Goal: Information Seeking & Learning: Learn about a topic

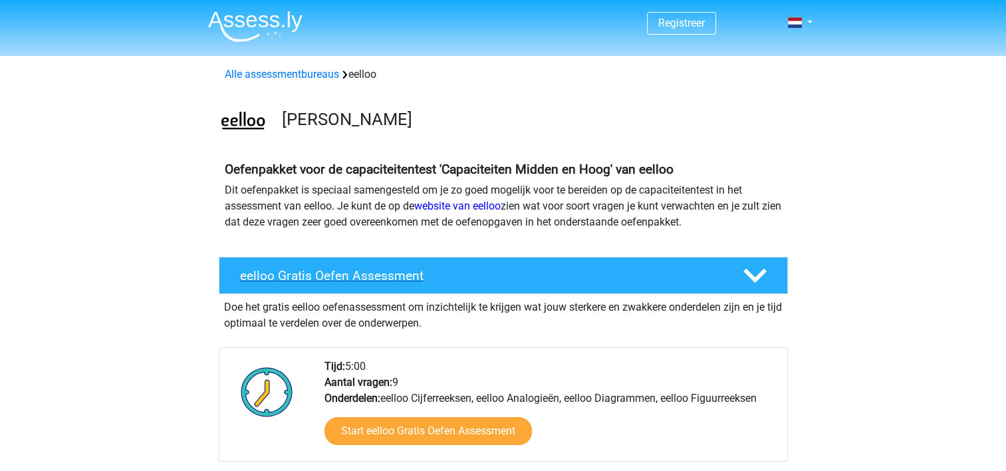
click at [492, 263] on div "eelloo Gratis Oefen Assessment" at bounding box center [503, 275] width 569 height 37
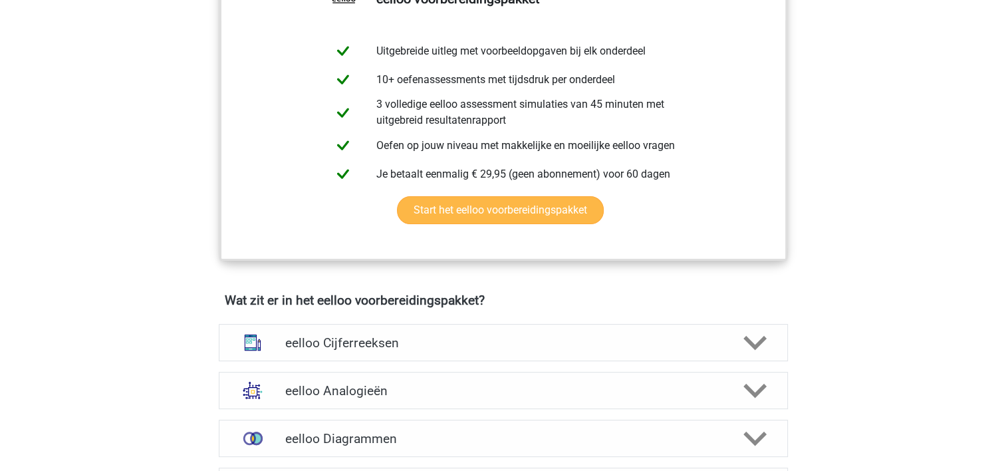
scroll to position [340, 0]
click at [492, 223] on link "Start het eelloo voorbereidingspakket" at bounding box center [500, 209] width 207 height 28
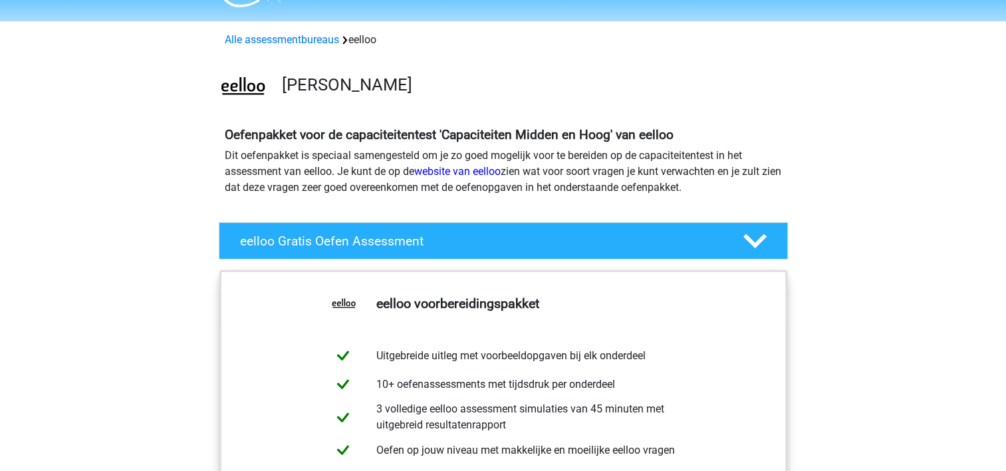
scroll to position [28, 0]
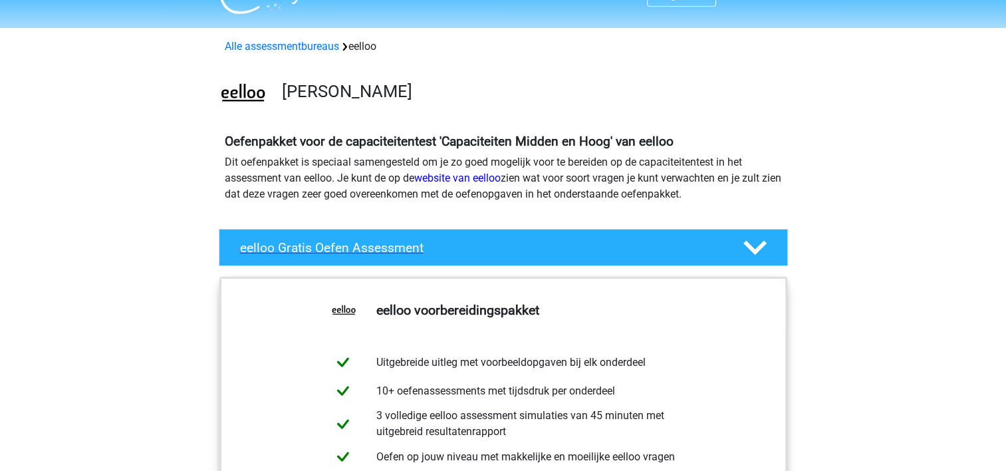
click at [332, 243] on h4 "eelloo Gratis Oefen Assessment" at bounding box center [480, 247] width 481 height 15
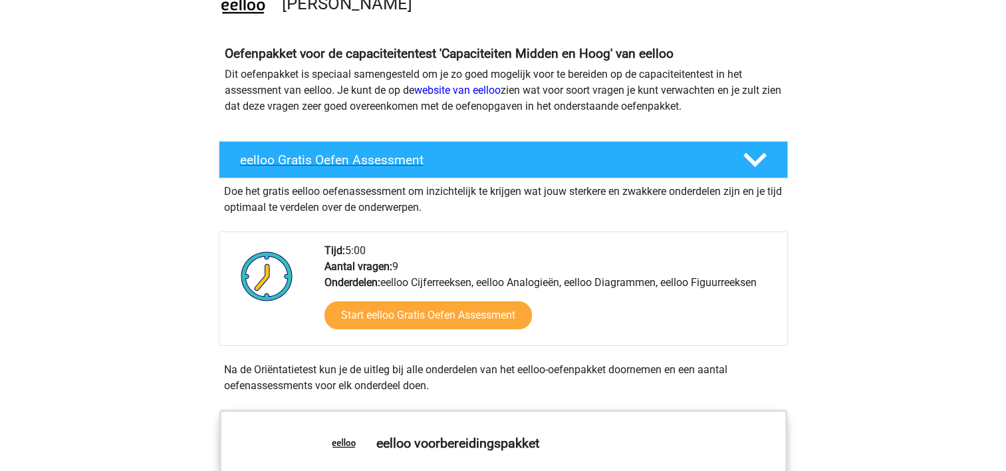
scroll to position [117, 0]
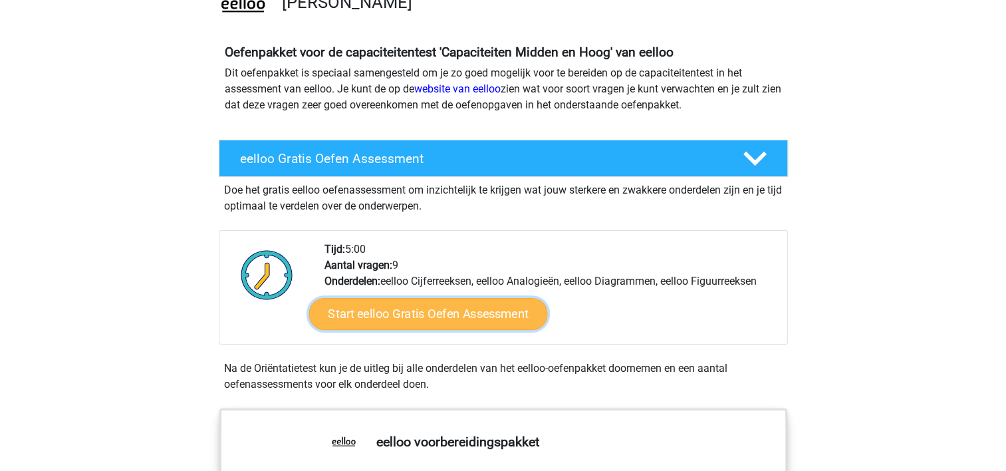
click at [403, 314] on link "Start eelloo Gratis Oefen Assessment" at bounding box center [427, 314] width 239 height 32
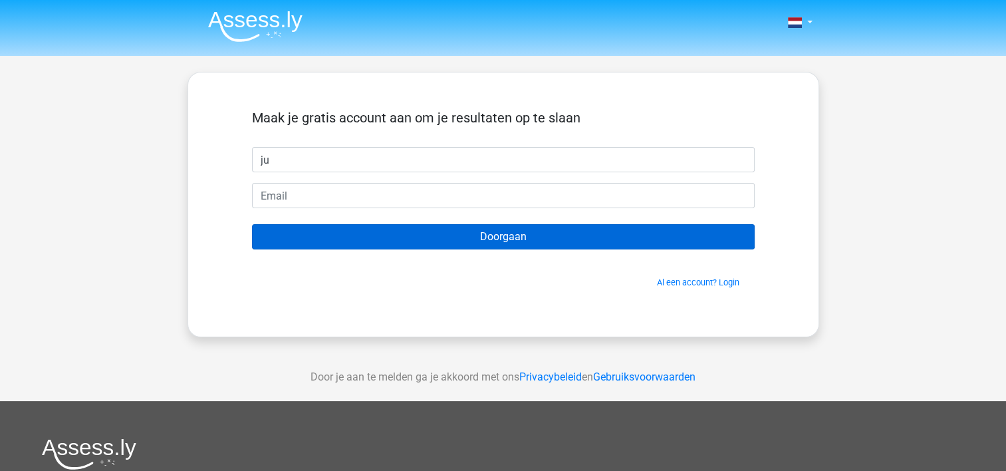
type input "[PERSON_NAME]"
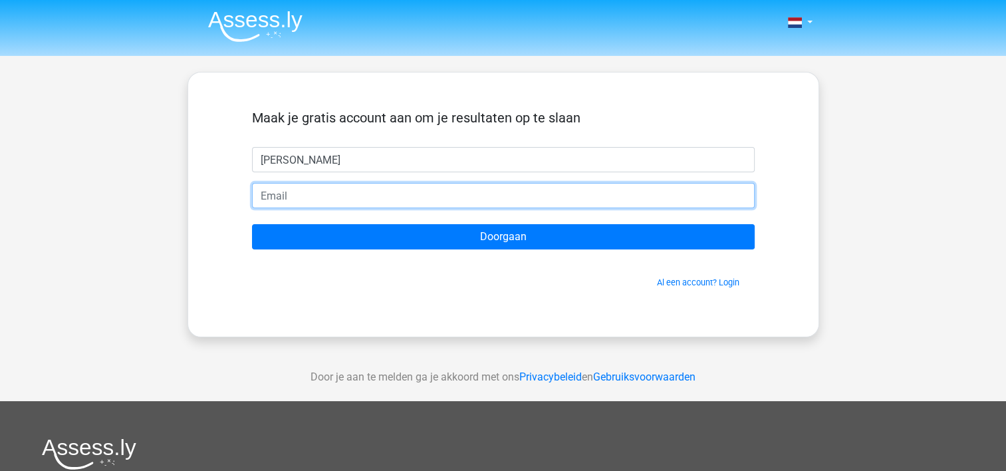
click at [330, 203] on input "email" at bounding box center [503, 195] width 502 height 25
type input "[EMAIL_ADDRESS][DOMAIN_NAME]"
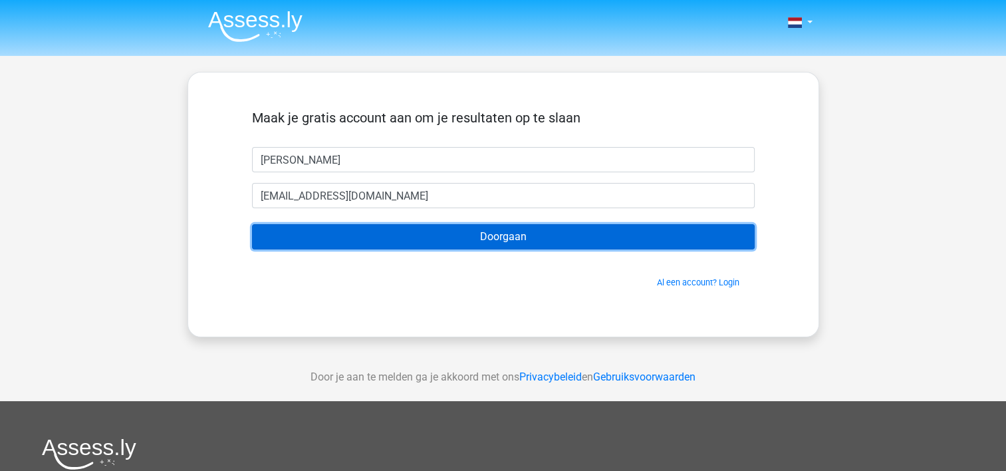
click at [431, 242] on input "Doorgaan" at bounding box center [503, 236] width 502 height 25
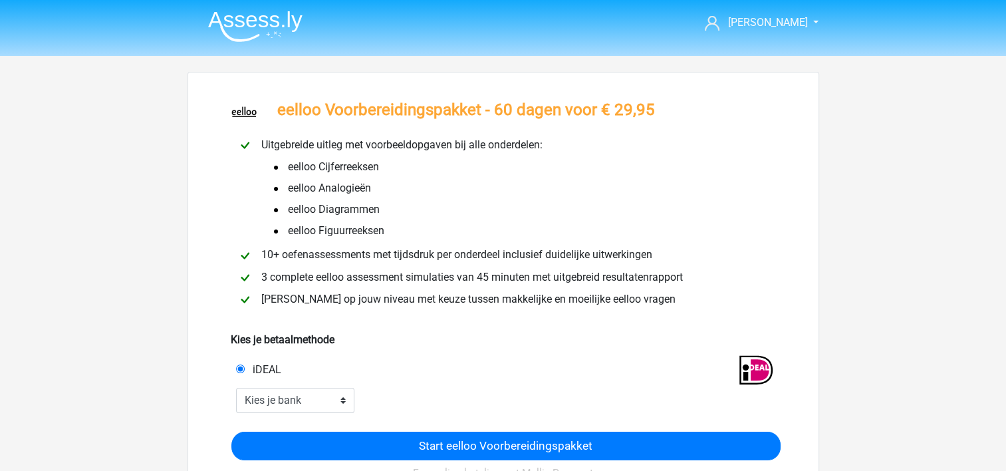
click at [382, 370] on div "iDEAL" at bounding box center [367, 370] width 282 height 16
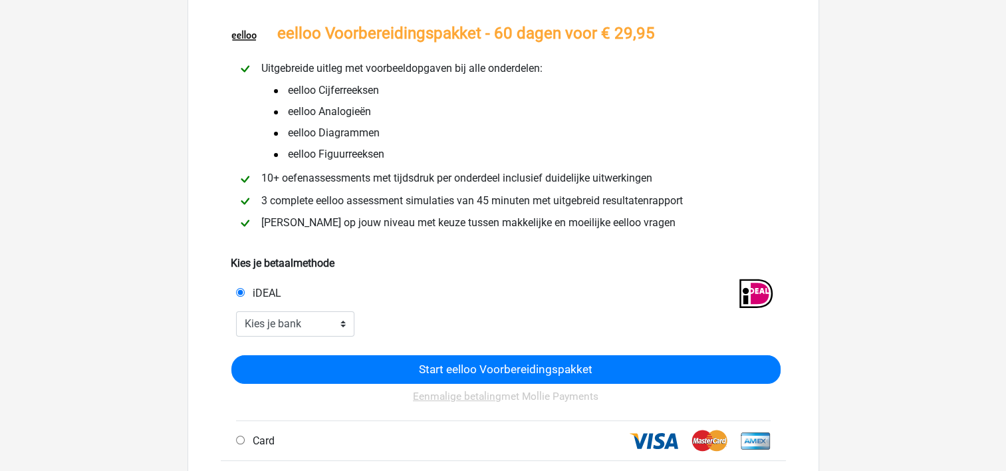
scroll to position [76, 0]
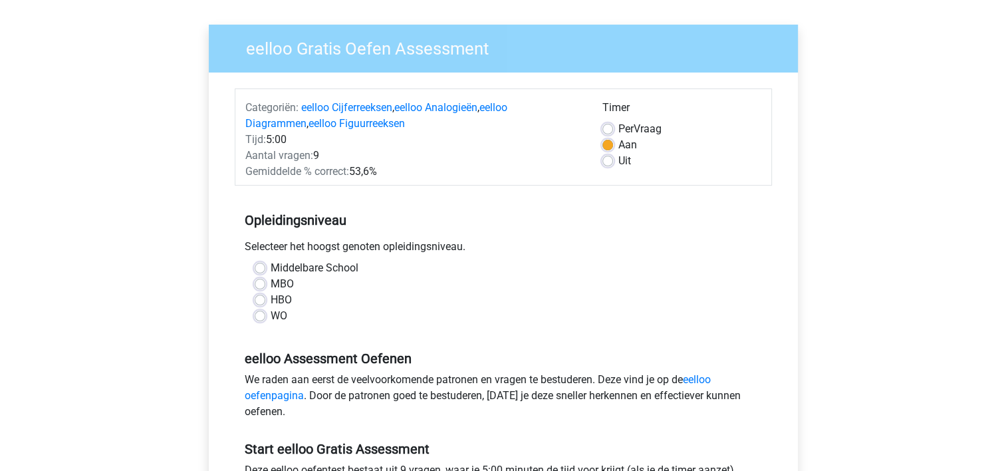
scroll to position [101, 0]
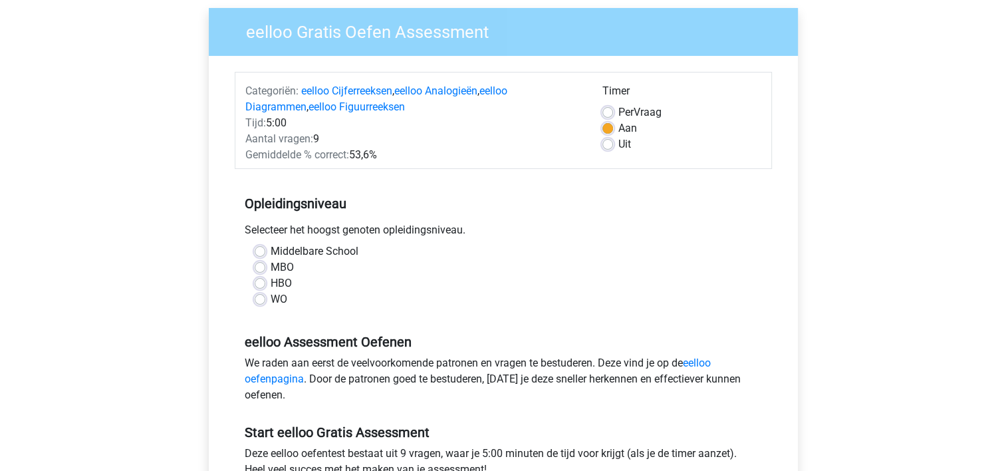
click at [271, 298] on label "WO" at bounding box center [279, 299] width 17 height 16
click at [260, 298] on input "WO" at bounding box center [260, 297] width 11 height 13
radio input "true"
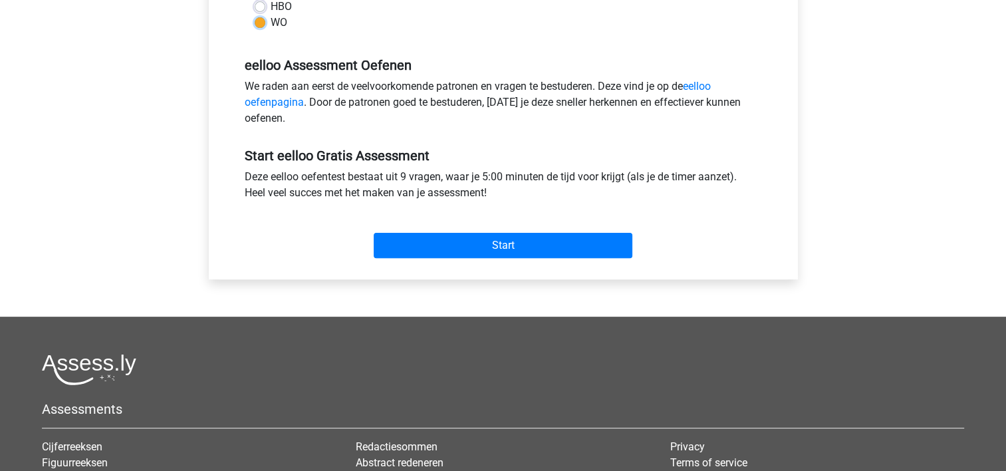
scroll to position [380, 0]
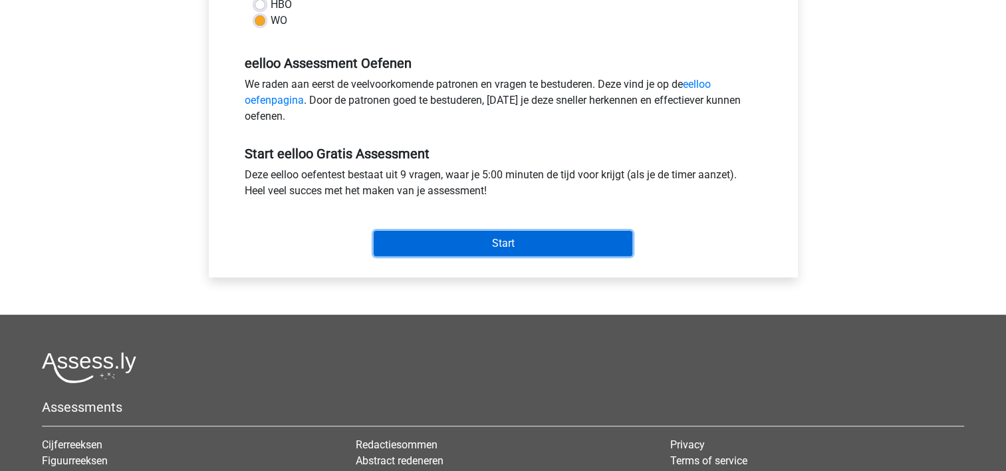
click at [432, 248] on input "Start" at bounding box center [503, 243] width 259 height 25
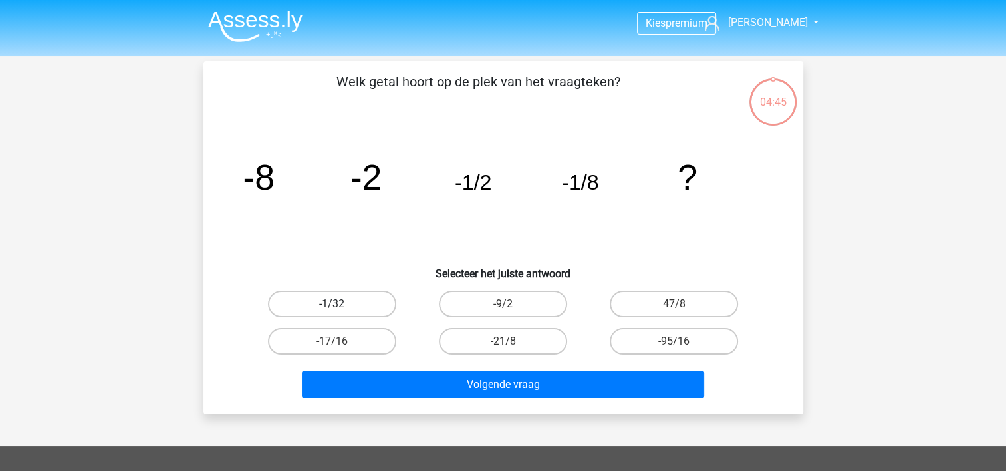
click at [337, 300] on label "-1/32" at bounding box center [332, 303] width 128 height 27
click at [337, 304] on input "-1/32" at bounding box center [336, 308] width 9 height 9
radio input "true"
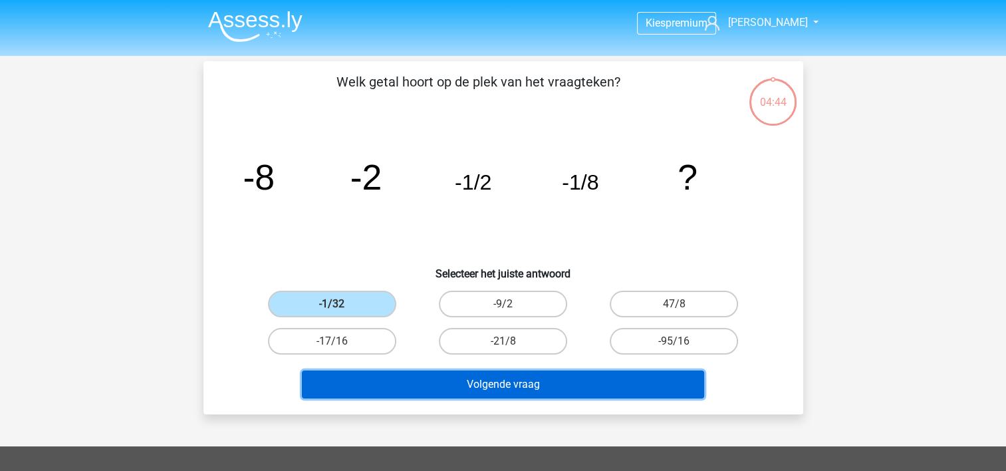
click at [412, 385] on button "Volgende vraag" at bounding box center [503, 384] width 402 height 28
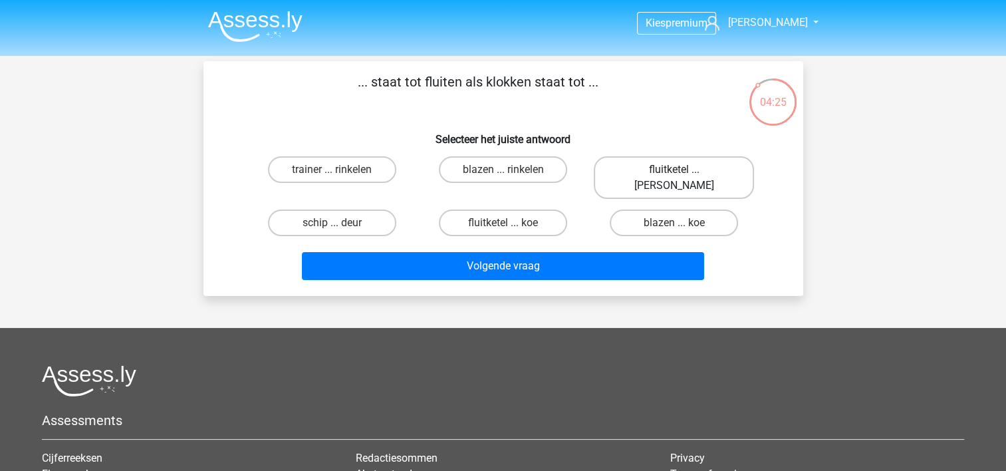
click at [661, 165] on label "fluitketel ... [PERSON_NAME]" at bounding box center [674, 177] width 160 height 43
click at [674, 169] on input "fluitketel ... [PERSON_NAME]" at bounding box center [678, 173] width 9 height 9
radio input "true"
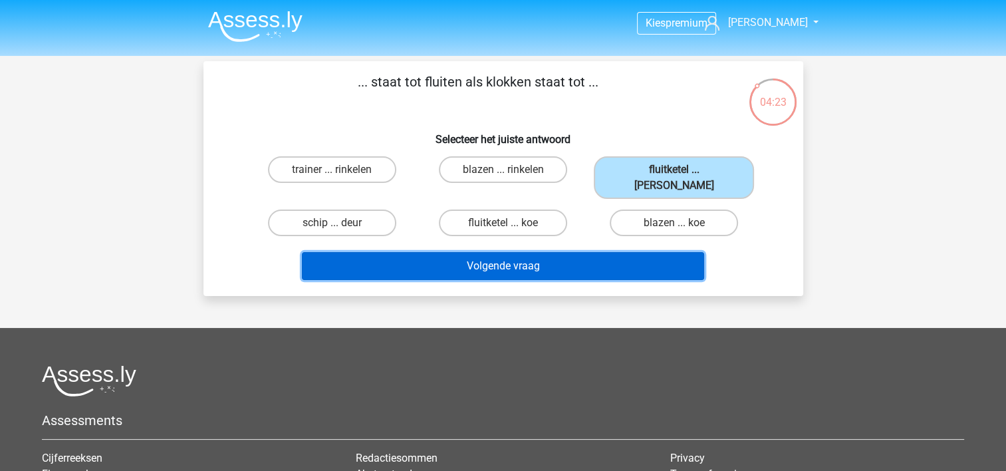
click at [604, 252] on button "Volgende vraag" at bounding box center [503, 266] width 402 height 28
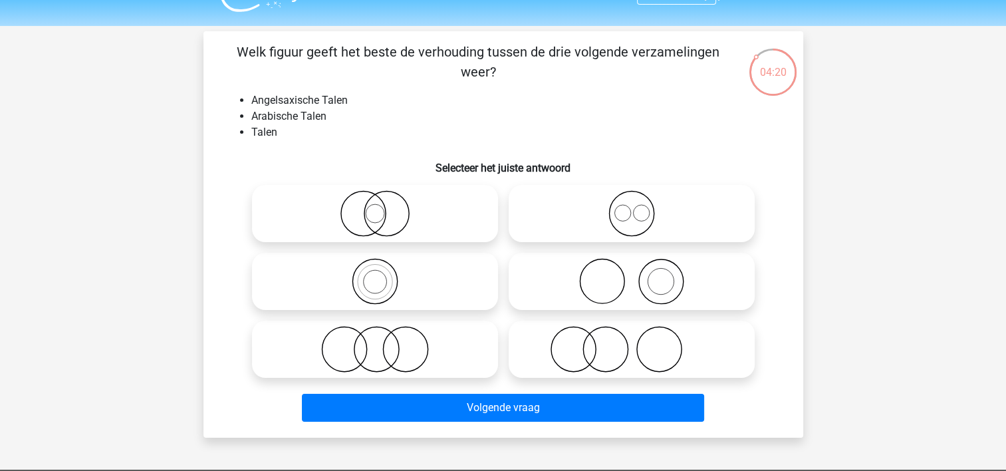
scroll to position [17, 0]
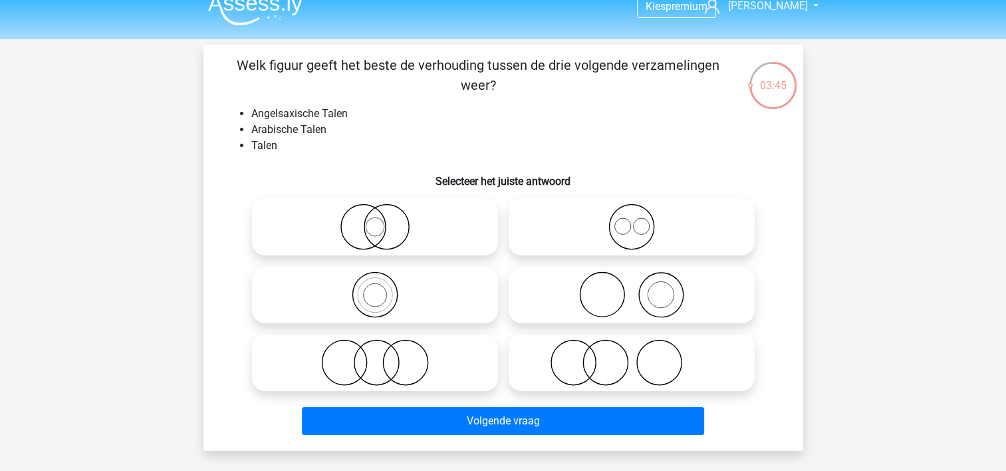
click at [633, 229] on icon at bounding box center [631, 226] width 235 height 47
click at [633, 220] on input "radio" at bounding box center [635, 215] width 9 height 9
radio input "true"
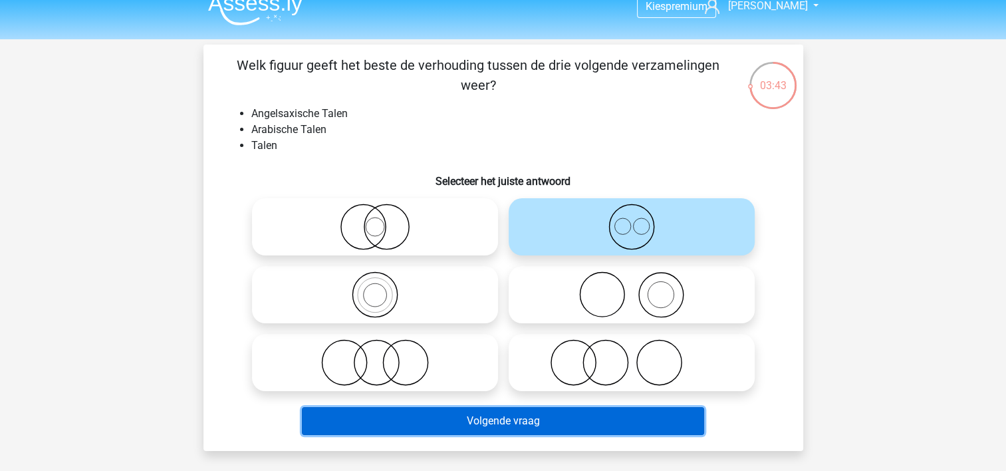
click at [558, 420] on button "Volgende vraag" at bounding box center [503, 421] width 402 height 28
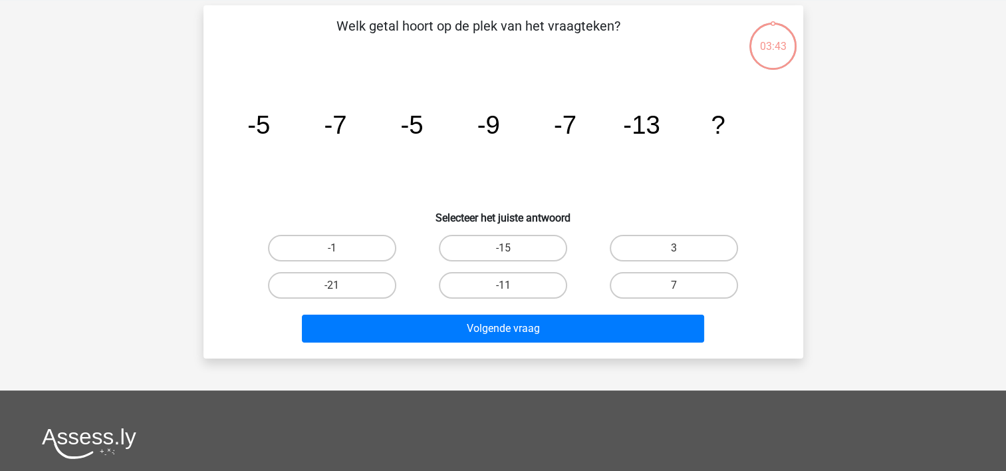
scroll to position [61, 0]
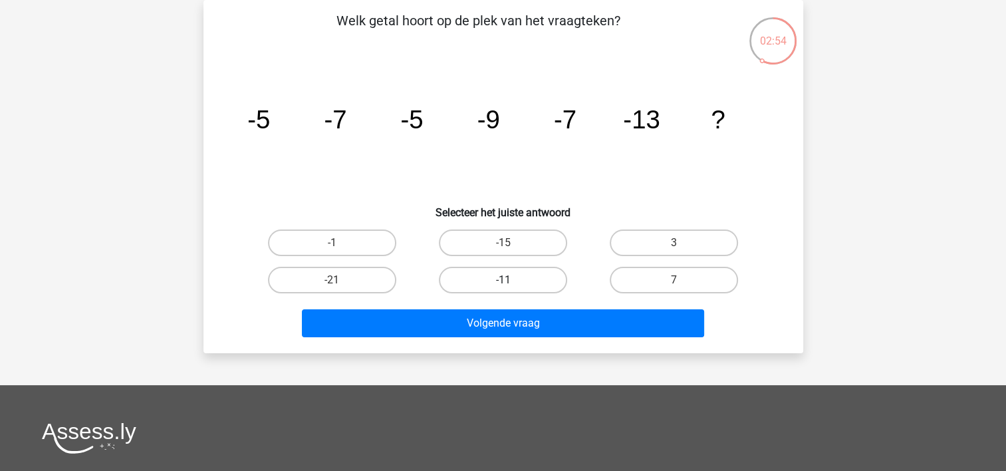
click at [492, 278] on label "-11" at bounding box center [503, 280] width 128 height 27
click at [502, 280] on input "-11" at bounding box center [506, 284] width 9 height 9
radio input "true"
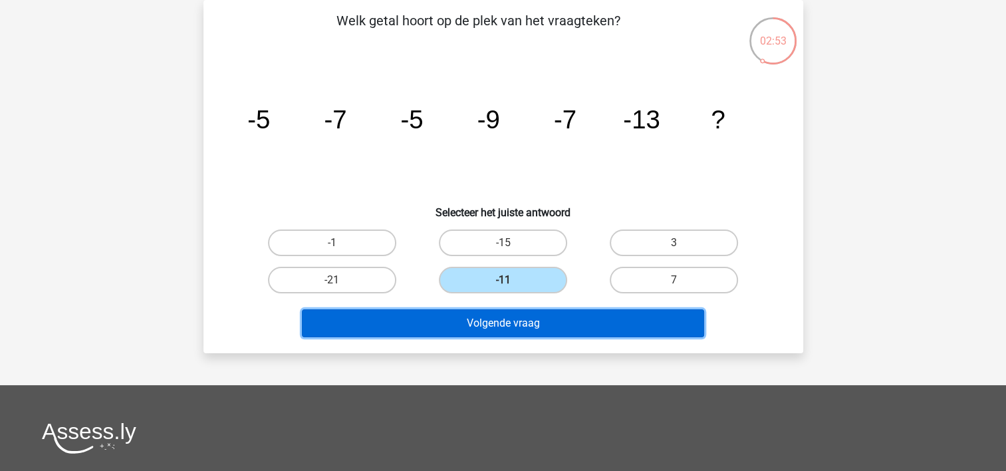
click at [502, 316] on button "Volgende vraag" at bounding box center [503, 323] width 402 height 28
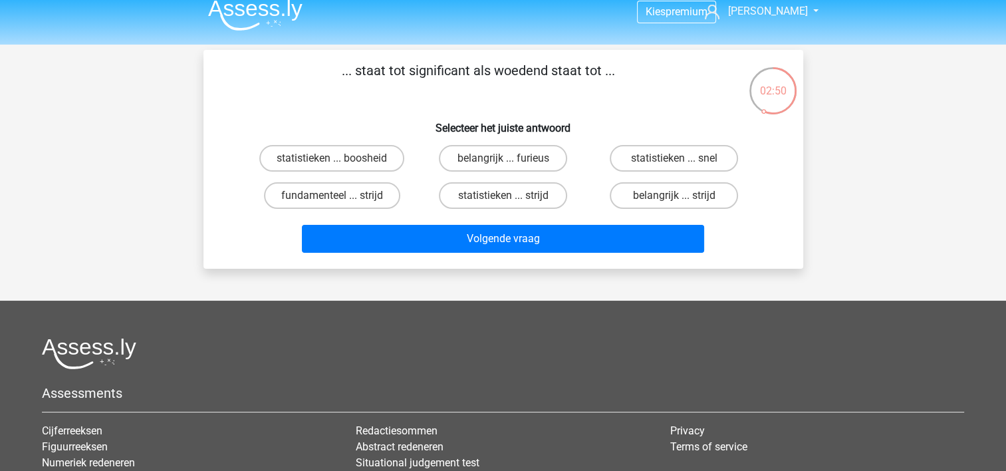
scroll to position [0, 0]
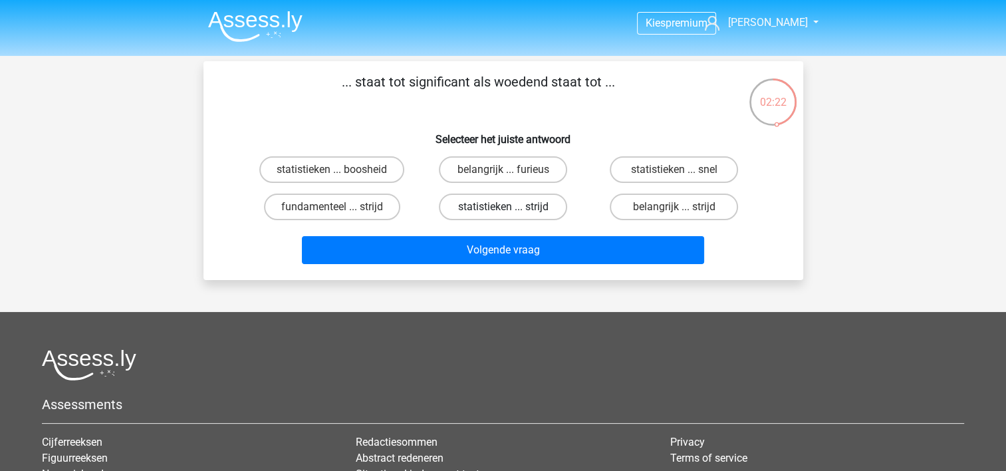
click at [518, 208] on label "statistieken ... strijd" at bounding box center [503, 206] width 128 height 27
click at [511, 208] on input "statistieken ... strijd" at bounding box center [506, 211] width 9 height 9
radio input "true"
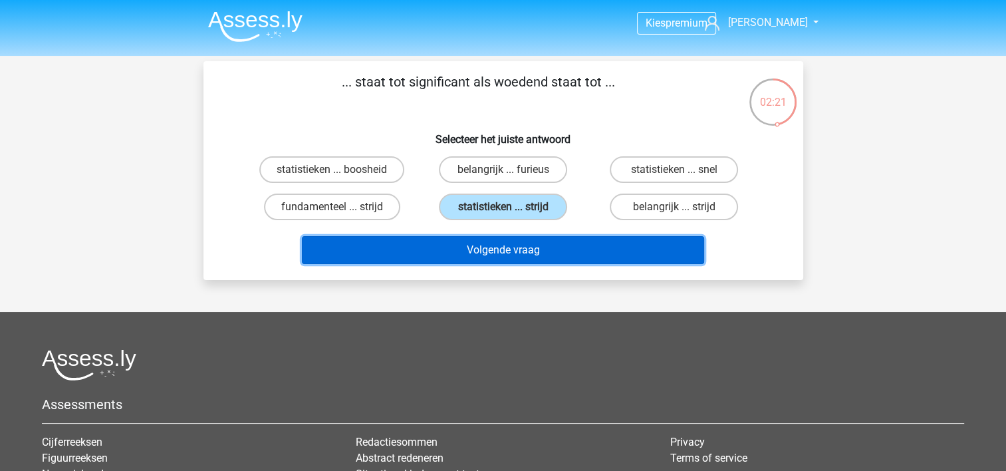
click at [515, 242] on button "Volgende vraag" at bounding box center [503, 250] width 402 height 28
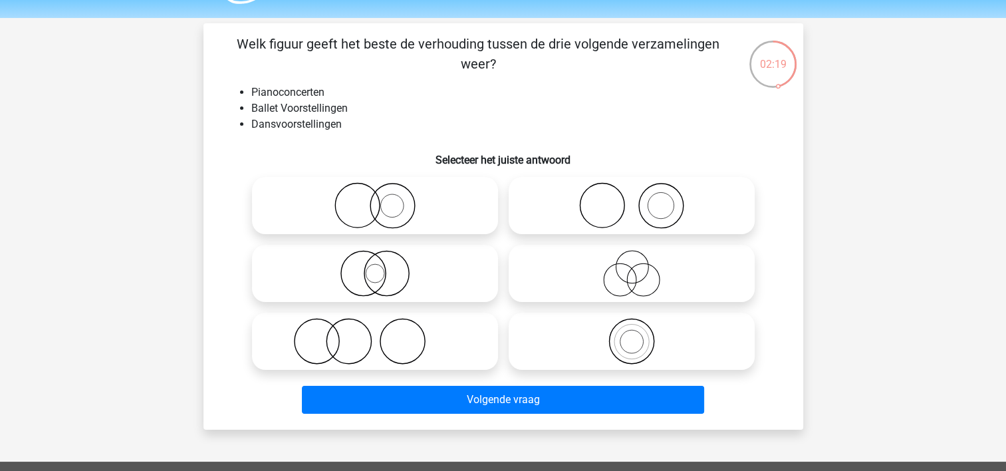
scroll to position [30, 0]
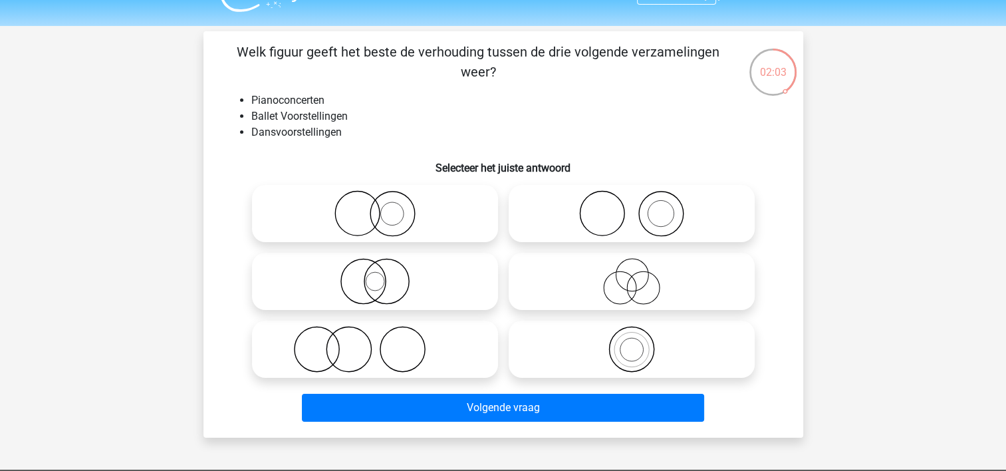
click at [386, 362] on icon at bounding box center [374, 349] width 235 height 47
click at [383, 342] on input "radio" at bounding box center [379, 338] width 9 height 9
radio input "true"
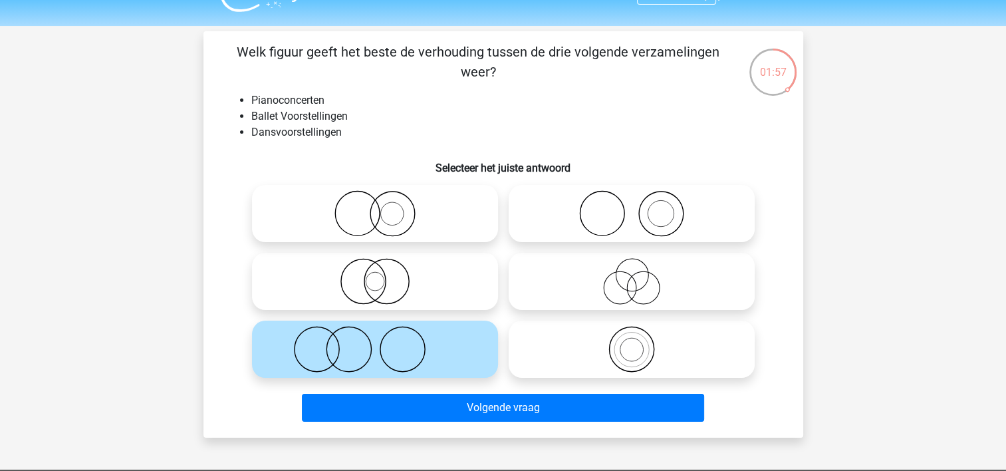
click at [654, 215] on icon at bounding box center [631, 213] width 235 height 47
click at [640, 207] on input "radio" at bounding box center [635, 202] width 9 height 9
radio input "true"
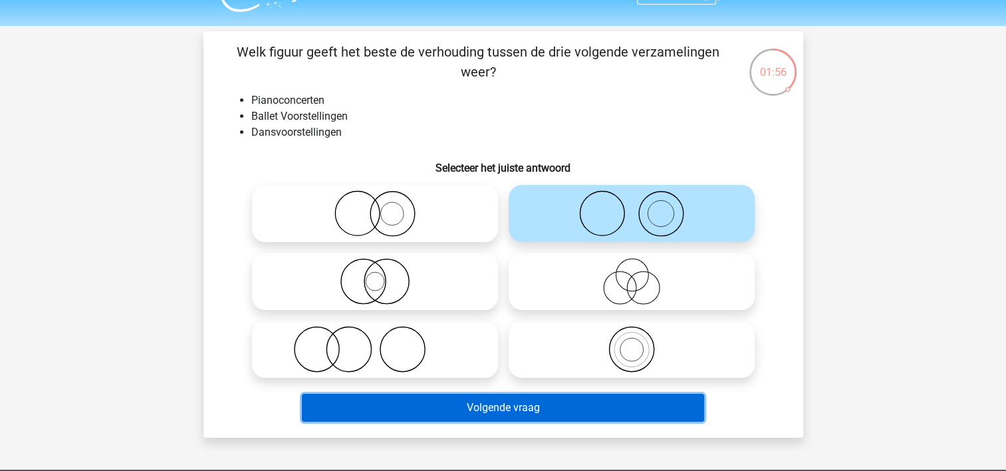
click at [554, 408] on button "Volgende vraag" at bounding box center [503, 407] width 402 height 28
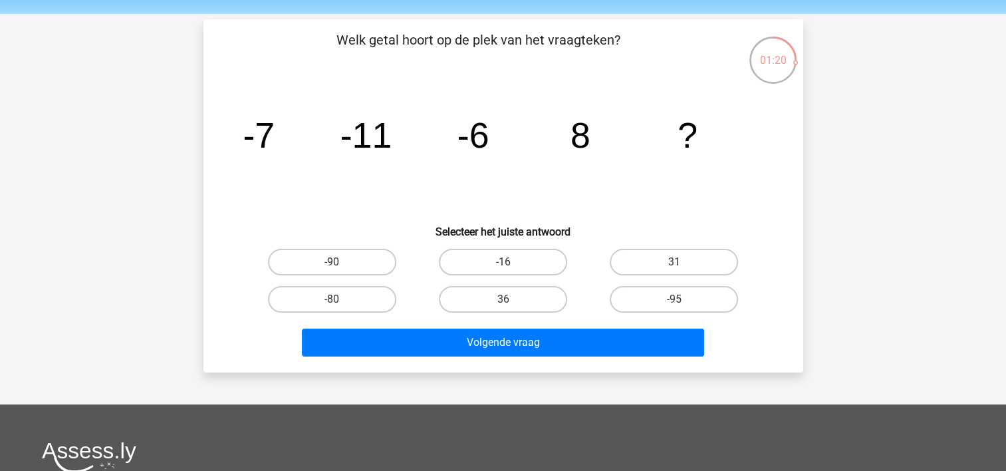
scroll to position [0, 0]
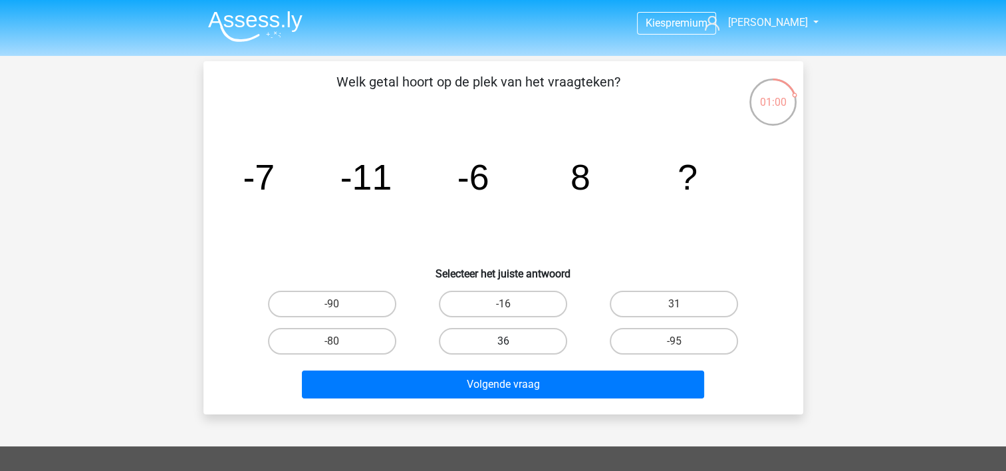
click at [465, 340] on label "36" at bounding box center [503, 341] width 128 height 27
click at [502, 341] on input "36" at bounding box center [506, 345] width 9 height 9
radio input "true"
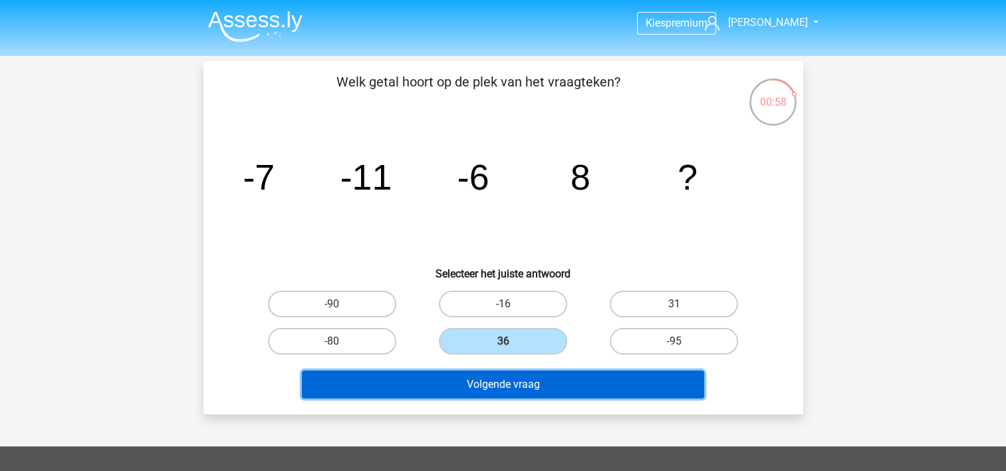
click at [487, 387] on button "Volgende vraag" at bounding box center [503, 384] width 402 height 28
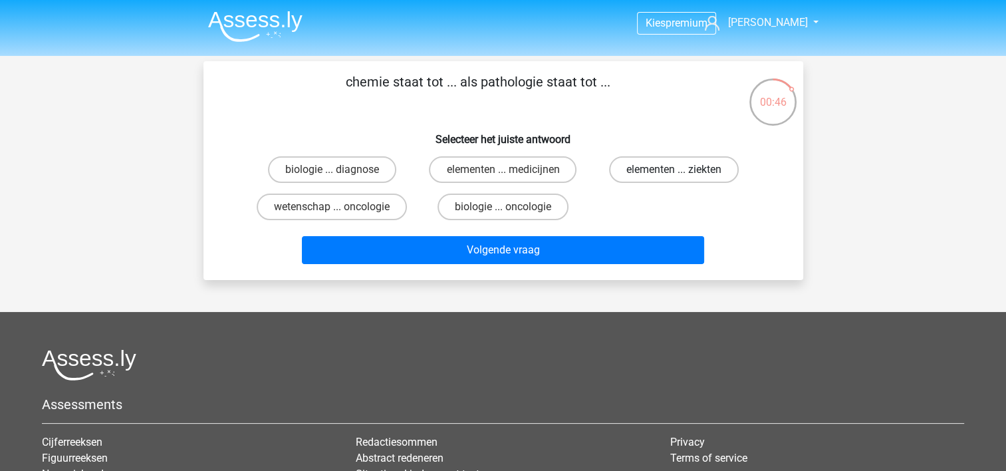
click at [634, 164] on label "elementen ... ziekten" at bounding box center [674, 169] width 130 height 27
click at [674, 169] on input "elementen ... ziekten" at bounding box center [678, 173] width 9 height 9
radio input "true"
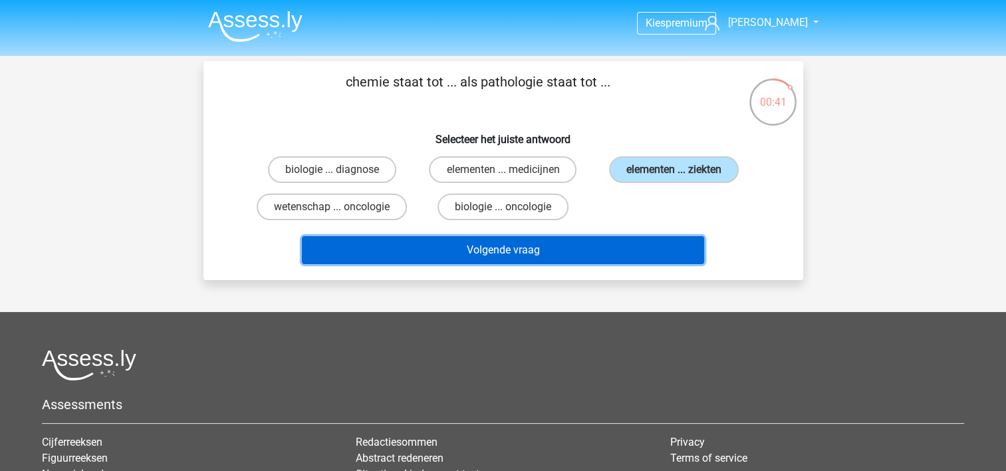
click at [542, 240] on button "Volgende vraag" at bounding box center [503, 250] width 402 height 28
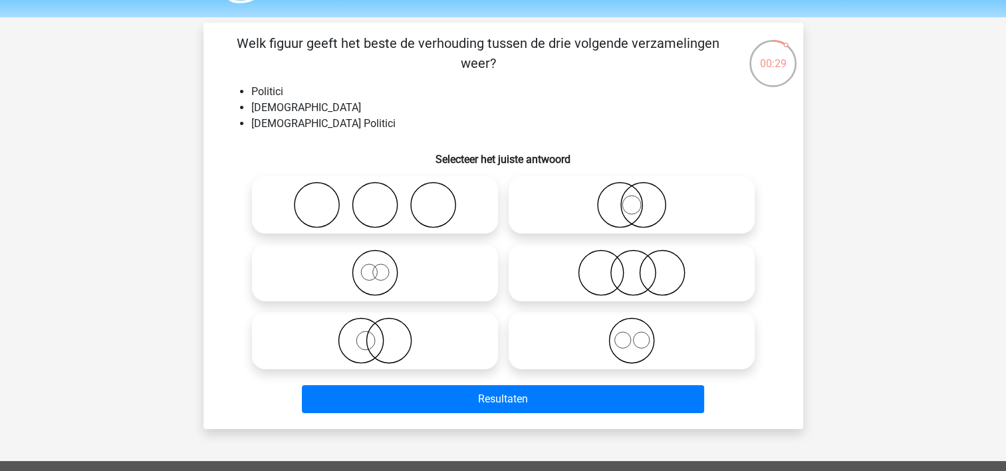
scroll to position [58, 0]
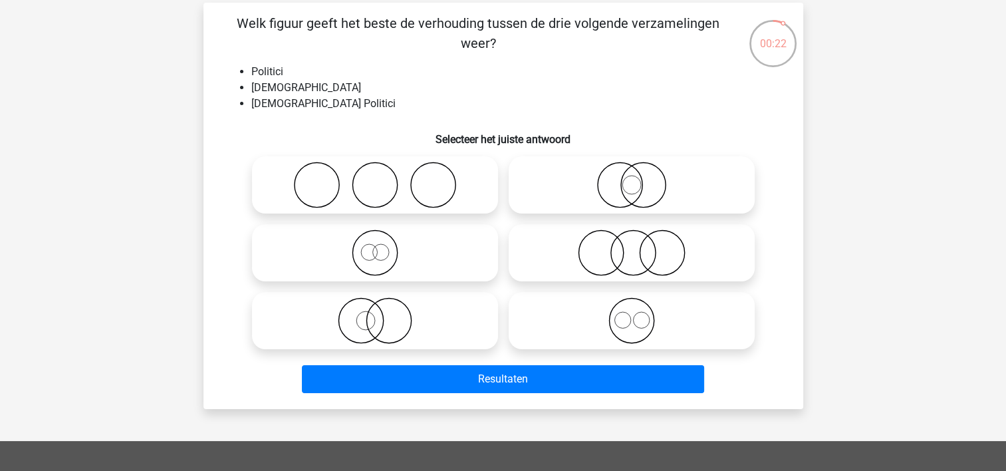
click at [357, 327] on icon at bounding box center [374, 320] width 235 height 47
click at [375, 314] on input "radio" at bounding box center [379, 309] width 9 height 9
radio input "true"
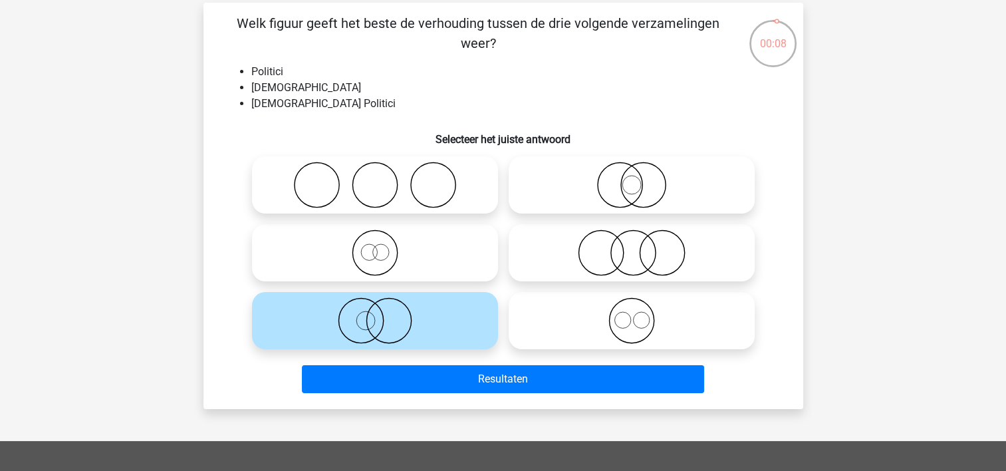
click at [445, 308] on icon at bounding box center [374, 320] width 235 height 47
click at [383, 308] on input "radio" at bounding box center [379, 309] width 9 height 9
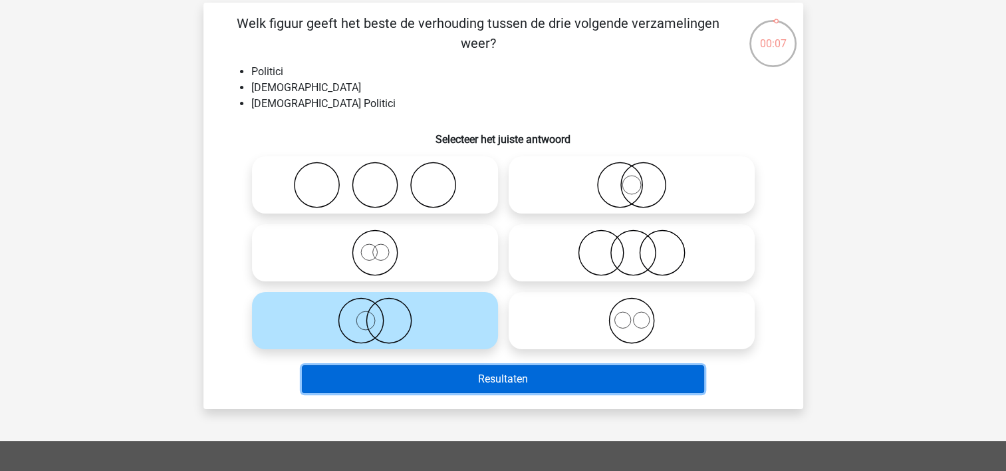
click at [463, 378] on button "Resultaten" at bounding box center [503, 379] width 402 height 28
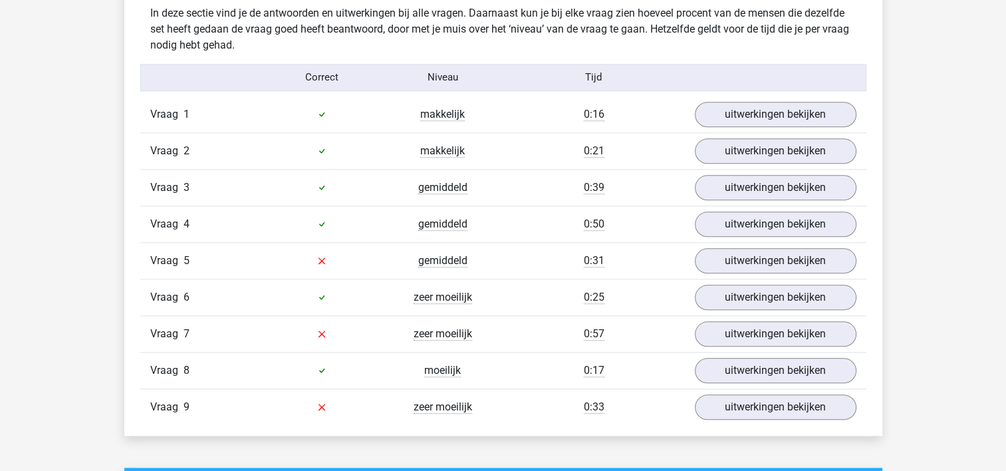
scroll to position [1420, 0]
click at [728, 259] on link "uitwerkingen bekijken" at bounding box center [774, 260] width 185 height 29
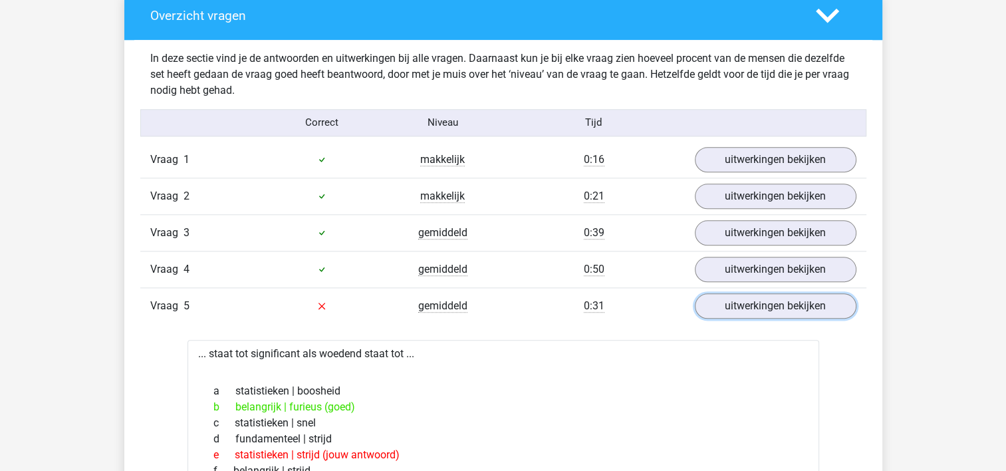
scroll to position [1374, 0]
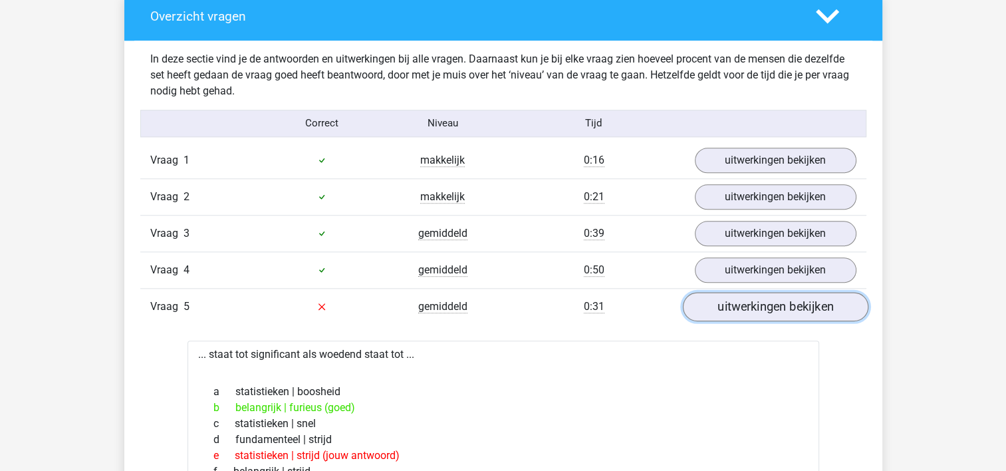
click at [728, 306] on link "uitwerkingen bekijken" at bounding box center [774, 306] width 185 height 29
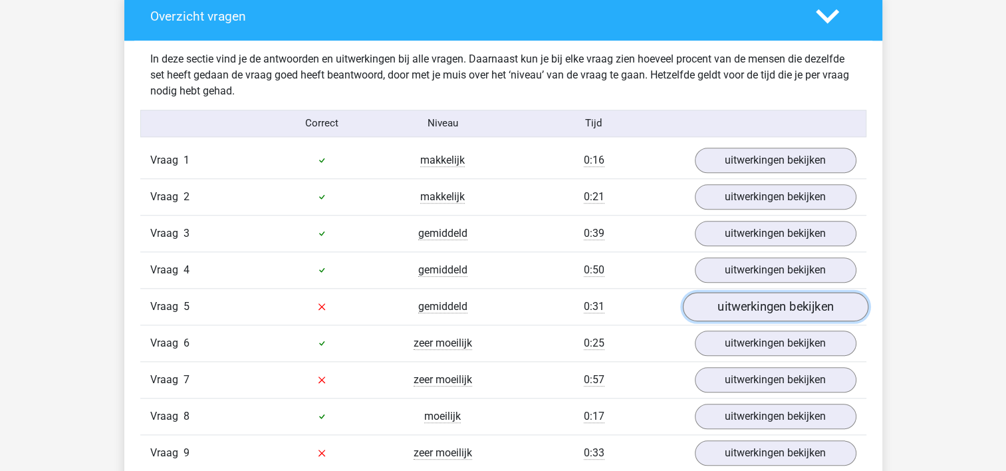
click at [728, 306] on link "uitwerkingen bekijken" at bounding box center [774, 306] width 185 height 29
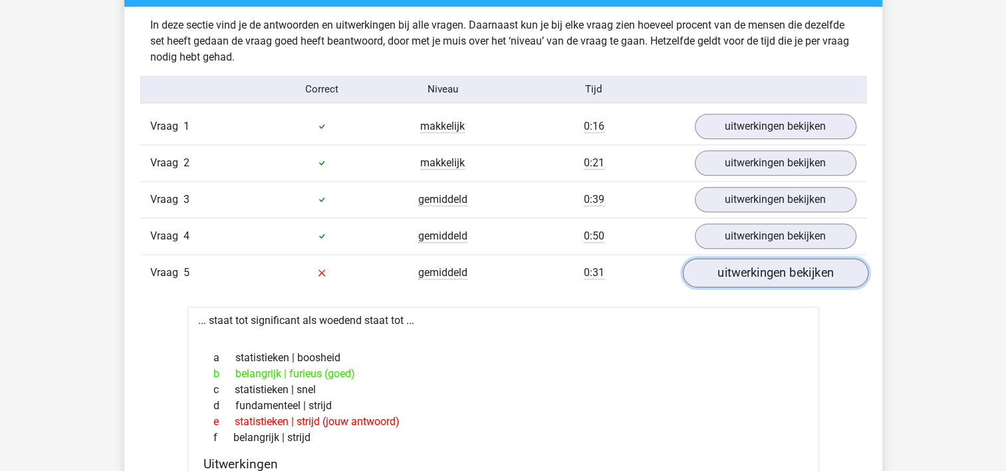
scroll to position [1409, 0]
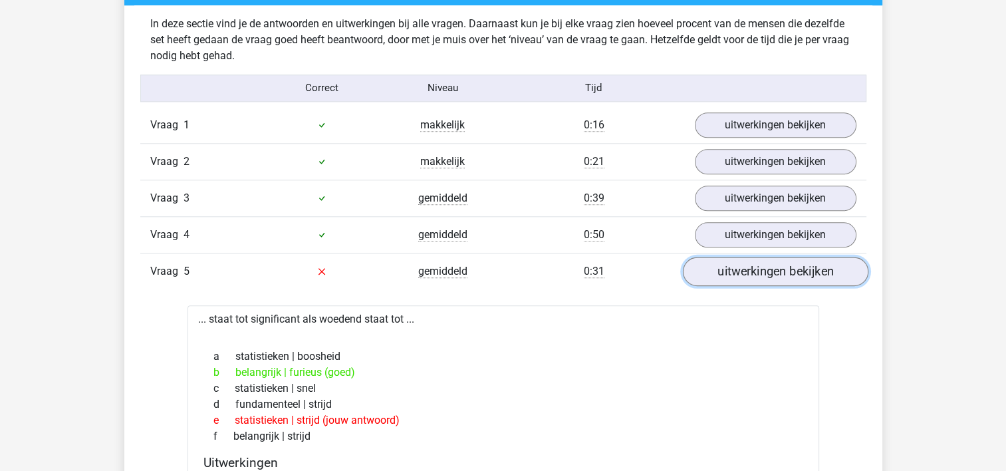
click at [751, 280] on link "uitwerkingen bekijken" at bounding box center [774, 271] width 185 height 29
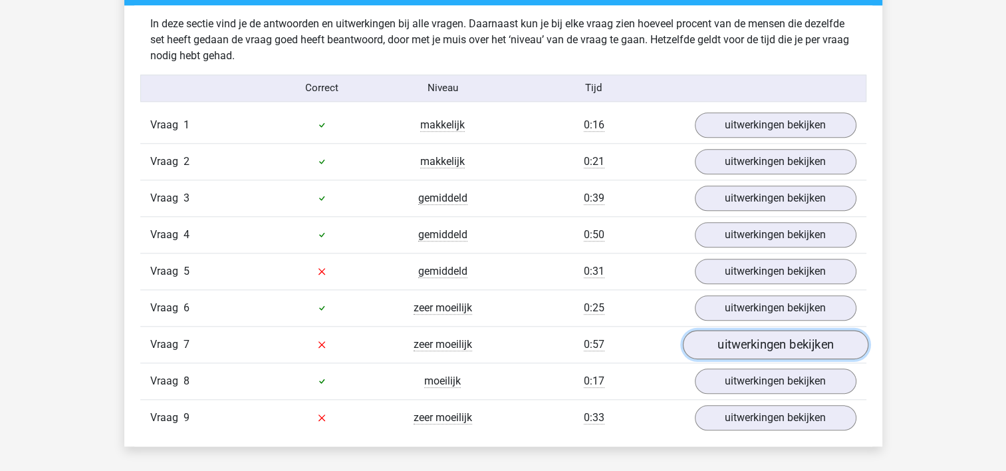
click at [740, 338] on link "uitwerkingen bekijken" at bounding box center [774, 344] width 185 height 29
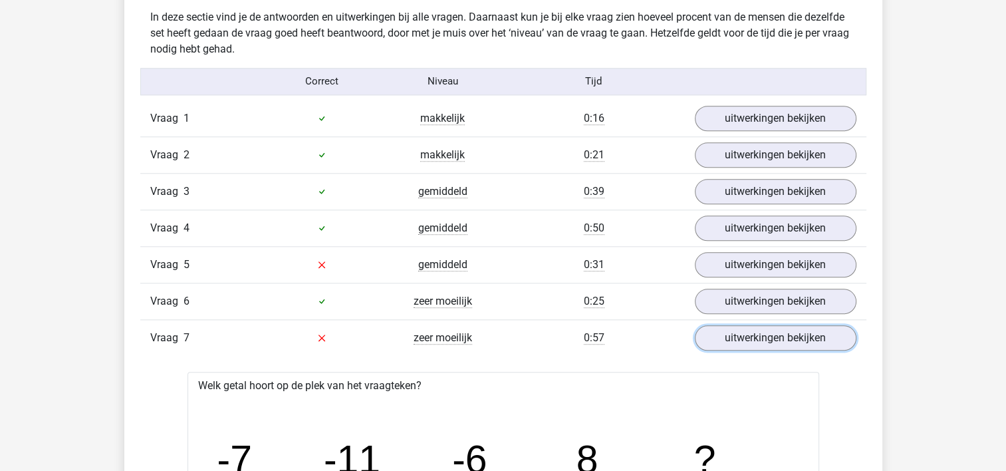
scroll to position [1396, 0]
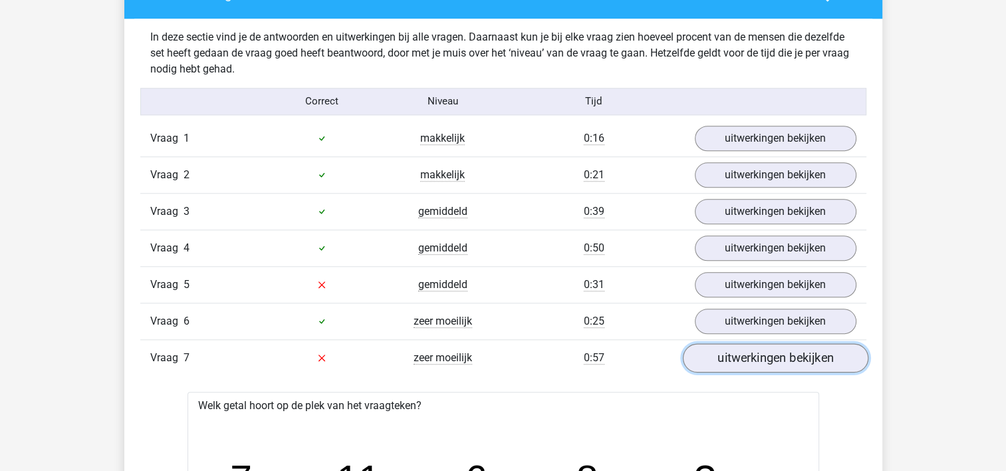
click at [705, 352] on link "uitwerkingen bekijken" at bounding box center [774, 357] width 185 height 29
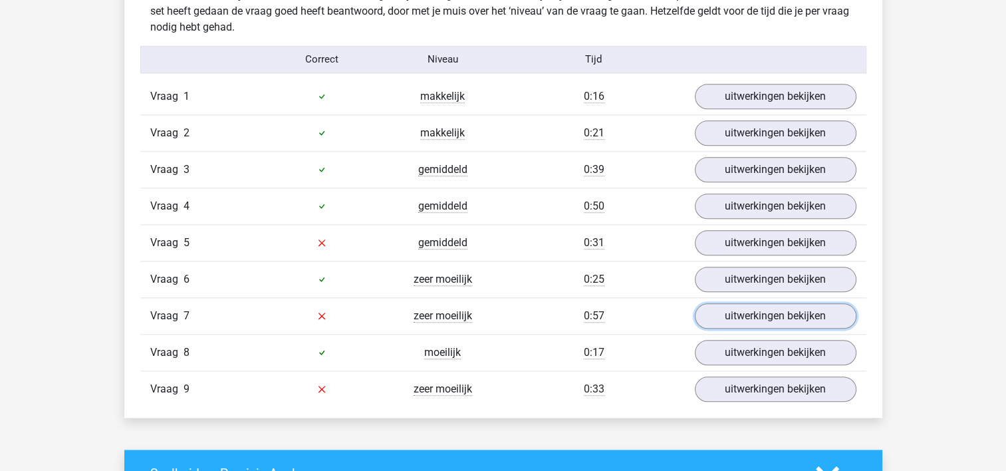
scroll to position [1440, 0]
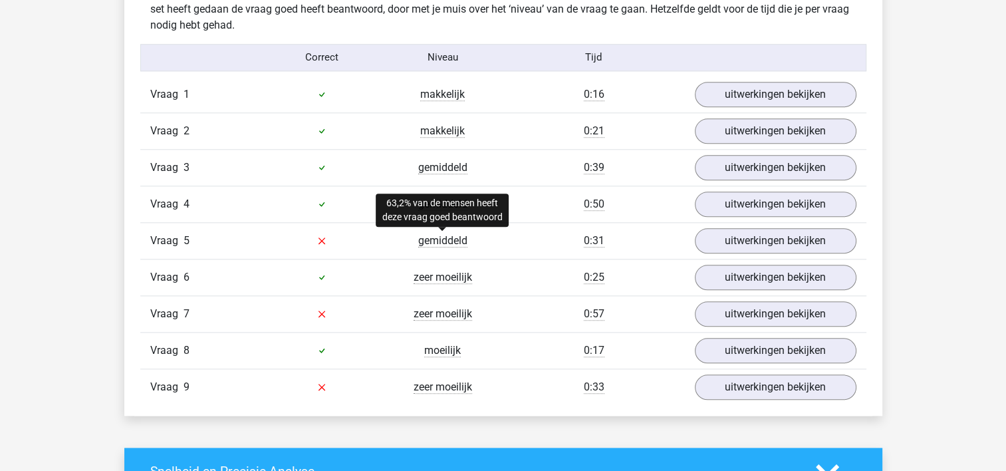
click at [443, 241] on span "gemiddeld" at bounding box center [442, 240] width 49 height 13
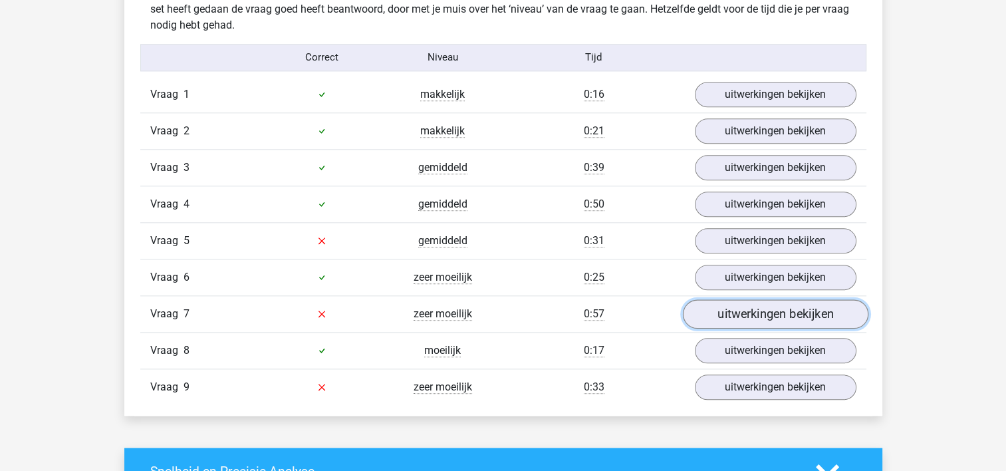
click at [719, 308] on link "uitwerkingen bekijken" at bounding box center [774, 313] width 185 height 29
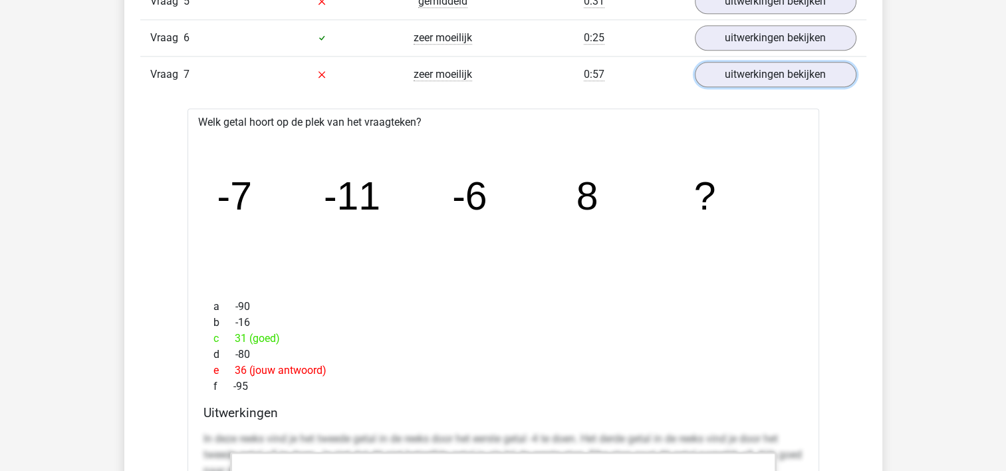
scroll to position [1680, 0]
click at [723, 76] on link "uitwerkingen bekijken" at bounding box center [774, 72] width 185 height 29
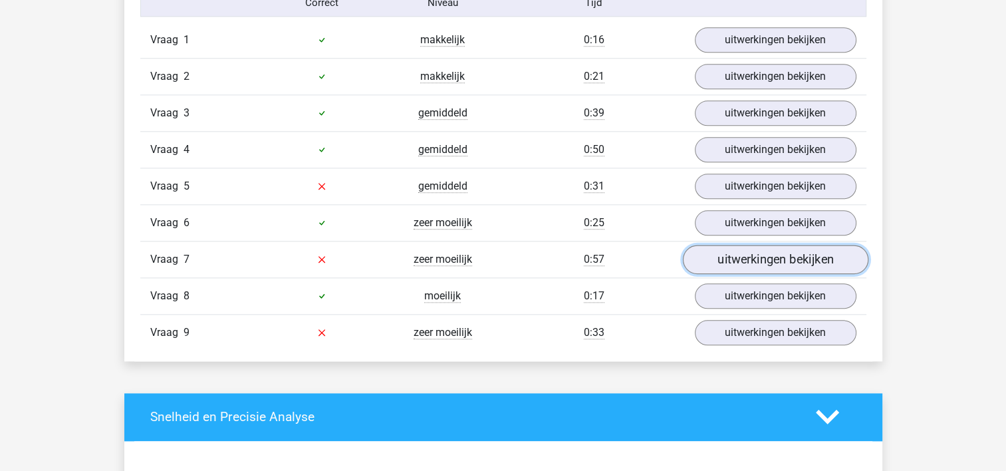
scroll to position [1491, 0]
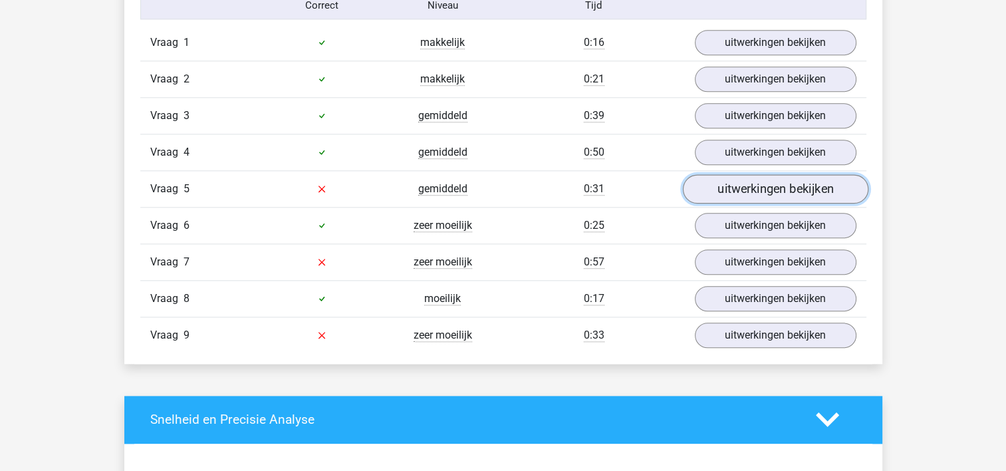
click at [773, 181] on link "uitwerkingen bekijken" at bounding box center [774, 188] width 185 height 29
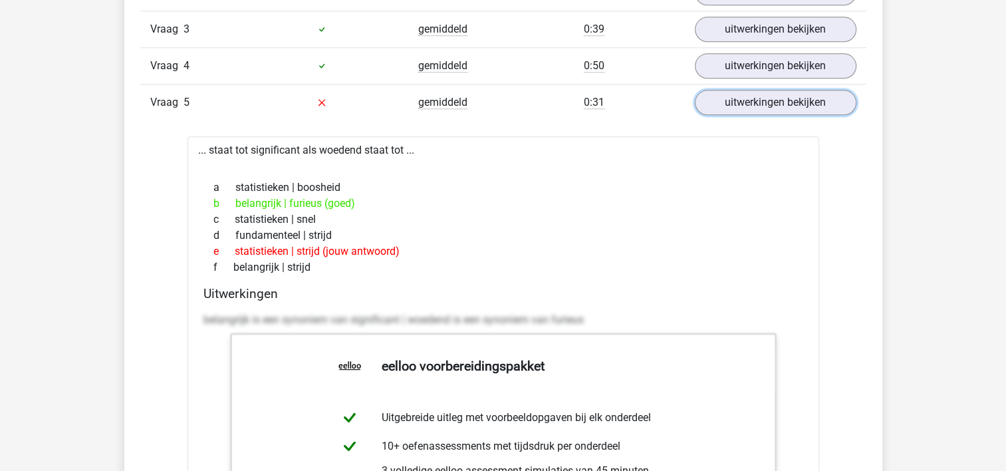
scroll to position [1582, 0]
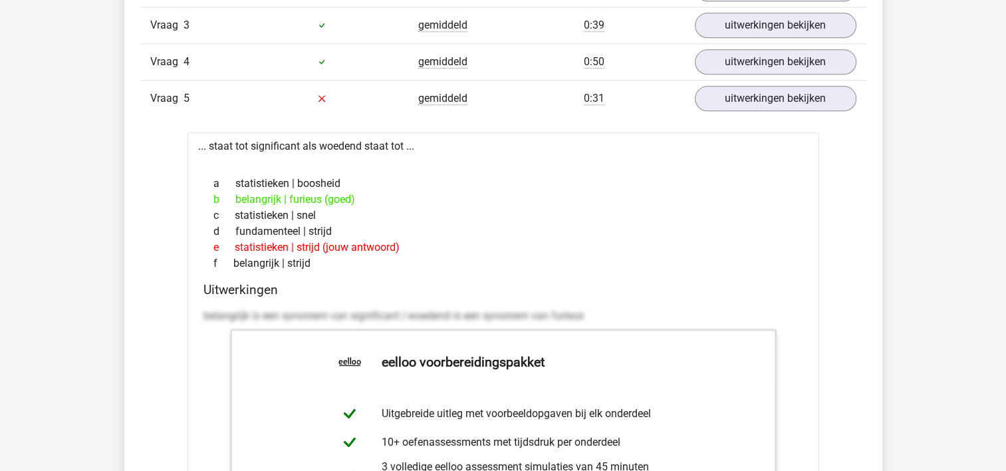
drag, startPoint x: 199, startPoint y: 142, endPoint x: 322, endPoint y: 257, distance: 169.3
click at [322, 257] on div "... staat tot significant als woedend staat tot ... a statistieken | boosheid b…" at bounding box center [502, 447] width 631 height 630
copy div "... staat tot significant als woedend staat tot ... a statistieken | boosheid b…"
click at [513, 233] on div "d fundamenteel | strijd" at bounding box center [503, 231] width 600 height 16
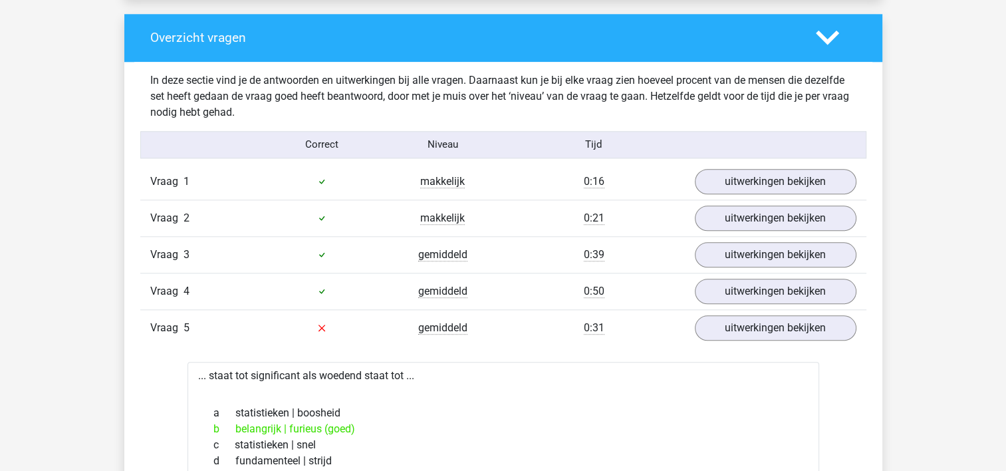
scroll to position [1351, 0]
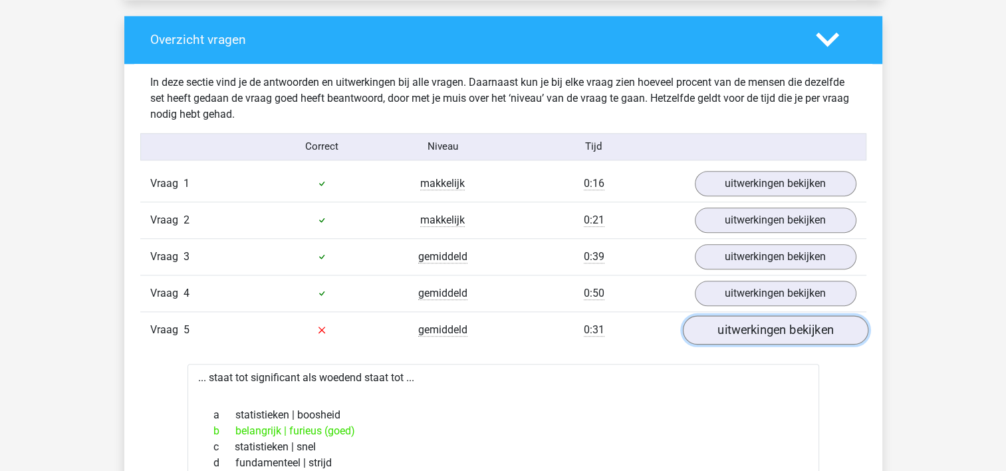
click at [727, 336] on link "uitwerkingen bekijken" at bounding box center [774, 329] width 185 height 29
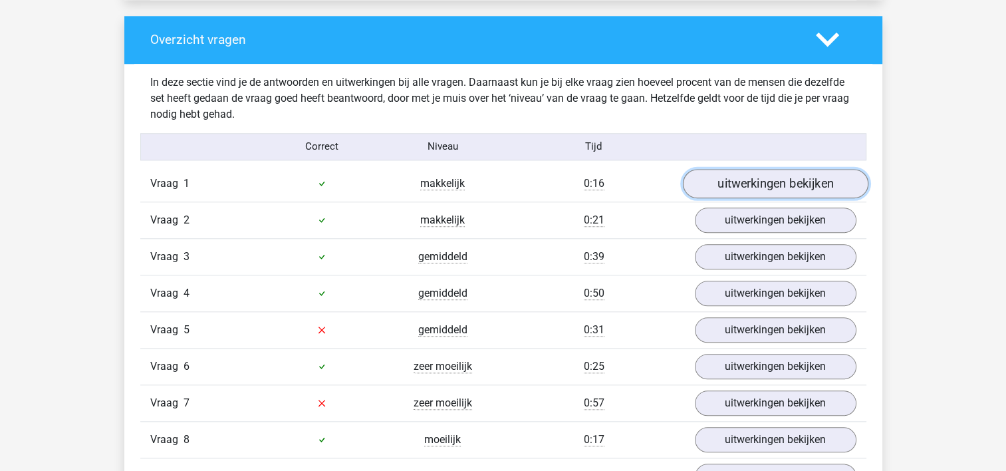
click at [744, 183] on link "uitwerkingen bekijken" at bounding box center [774, 183] width 185 height 29
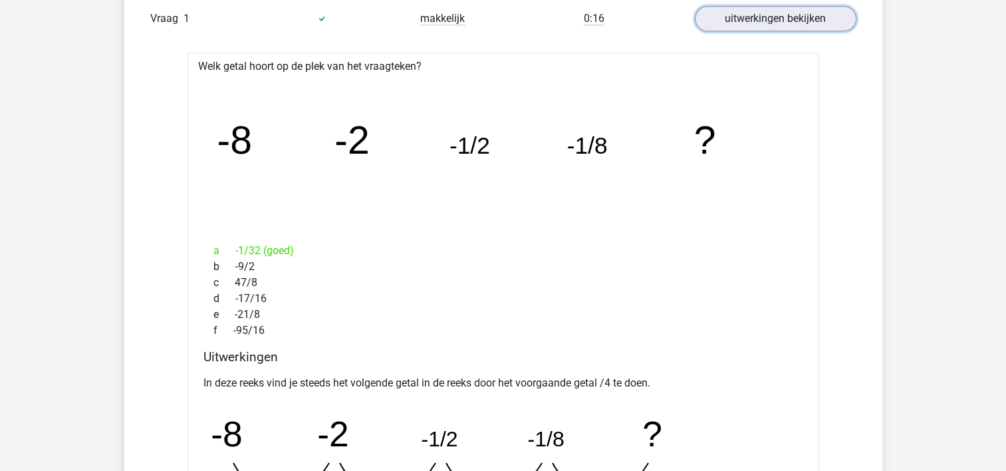
scroll to position [1515, 0]
click at [736, 29] on link "uitwerkingen bekijken" at bounding box center [774, 19] width 185 height 29
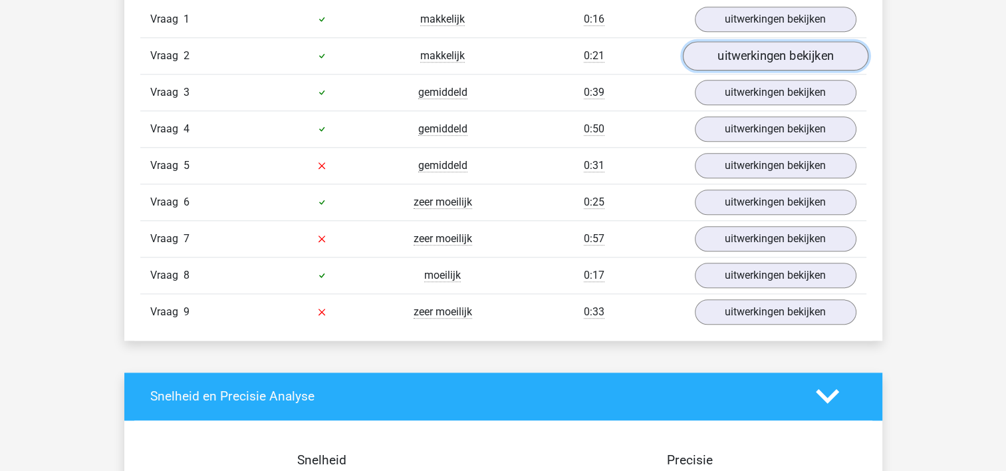
click at [739, 53] on link "uitwerkingen bekijken" at bounding box center [774, 55] width 185 height 29
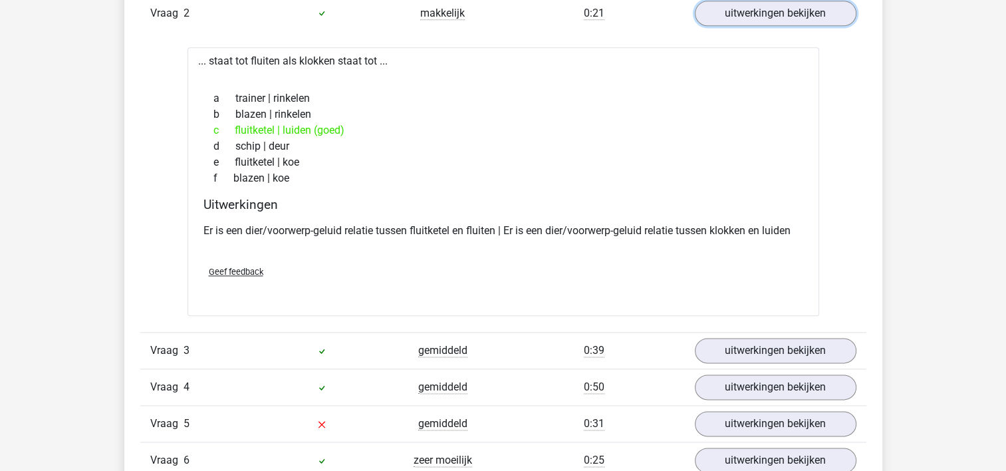
scroll to position [1558, 0]
click at [761, 11] on link "uitwerkingen bekijken" at bounding box center [774, 12] width 185 height 29
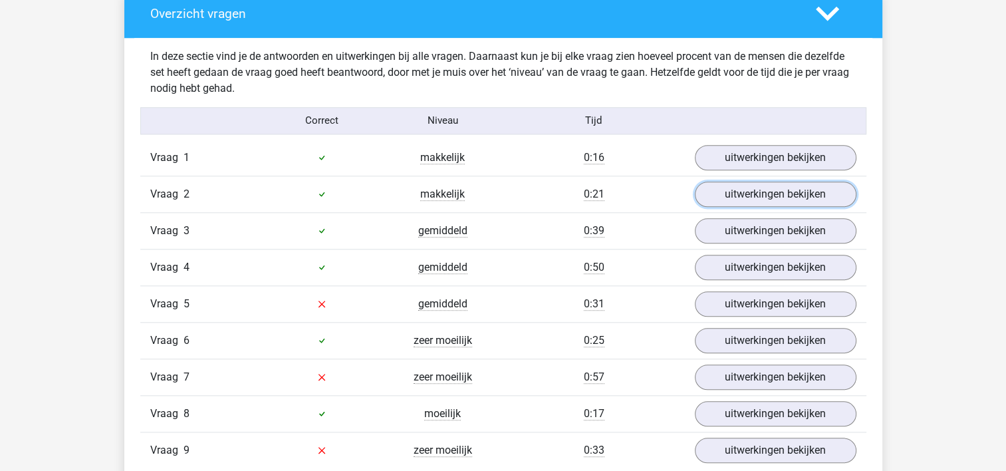
scroll to position [1374, 0]
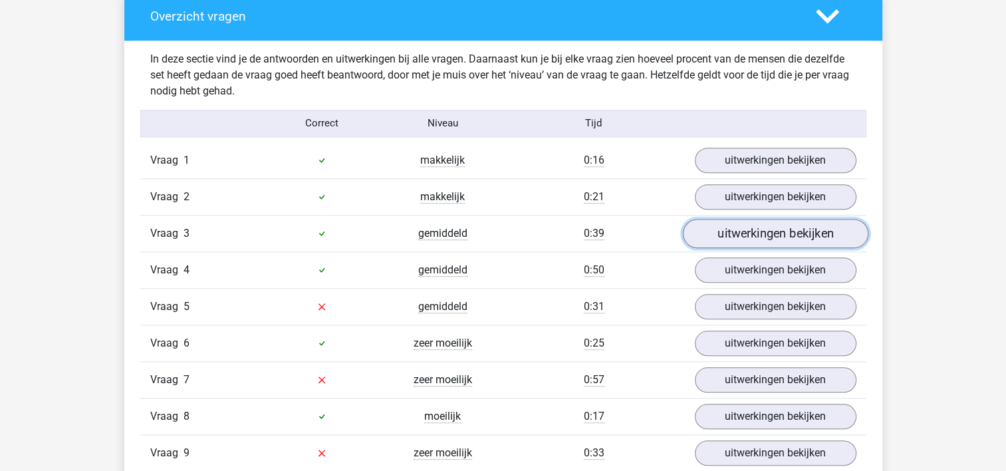
click at [734, 230] on link "uitwerkingen bekijken" at bounding box center [774, 233] width 185 height 29
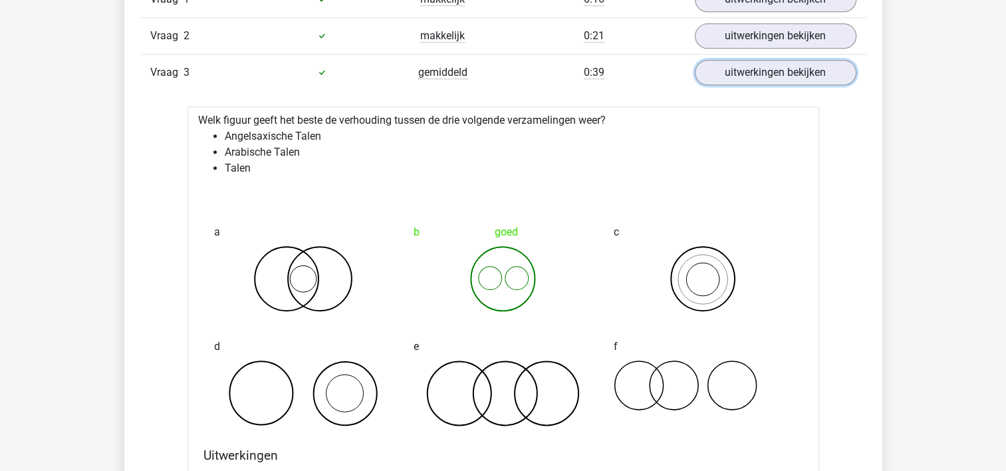
scroll to position [1478, 0]
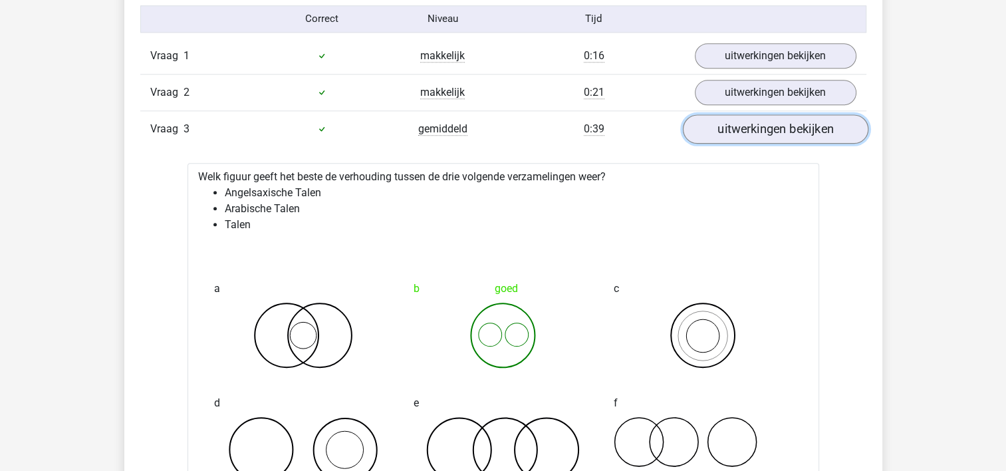
click at [765, 128] on link "uitwerkingen bekijken" at bounding box center [774, 128] width 185 height 29
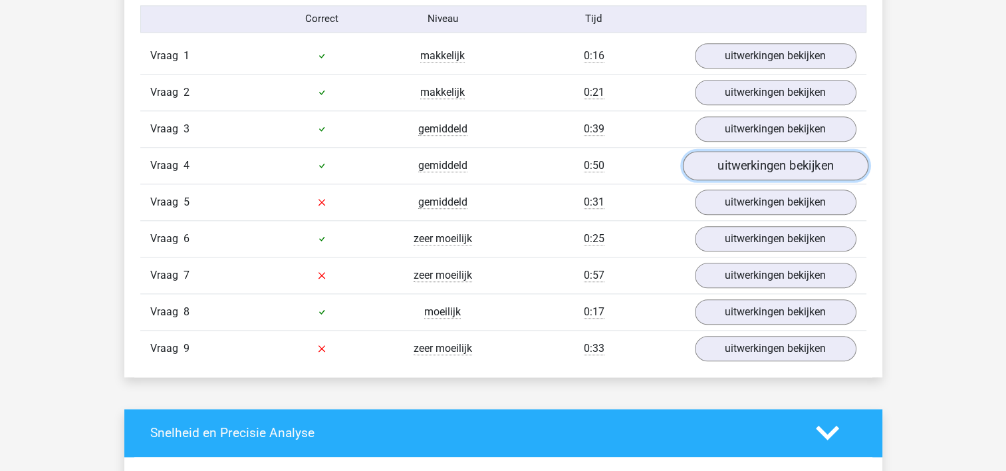
click at [744, 174] on link "uitwerkingen bekijken" at bounding box center [774, 165] width 185 height 29
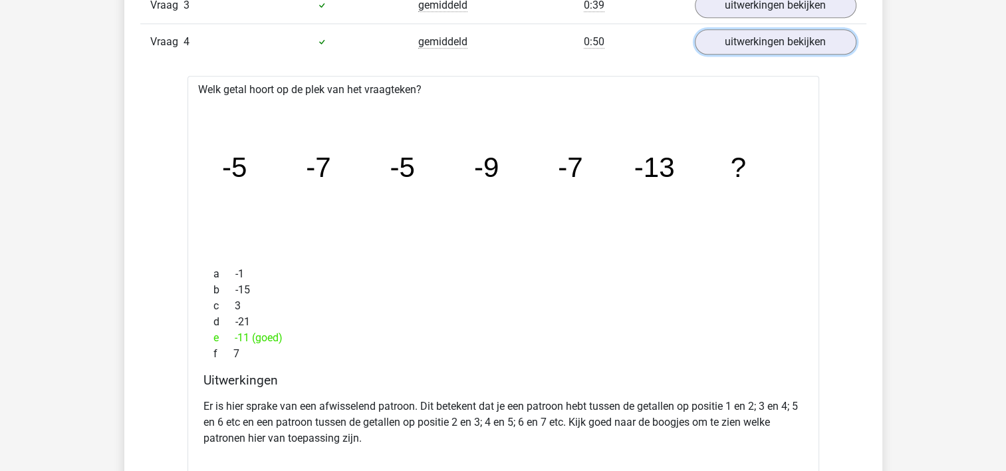
scroll to position [1605, 0]
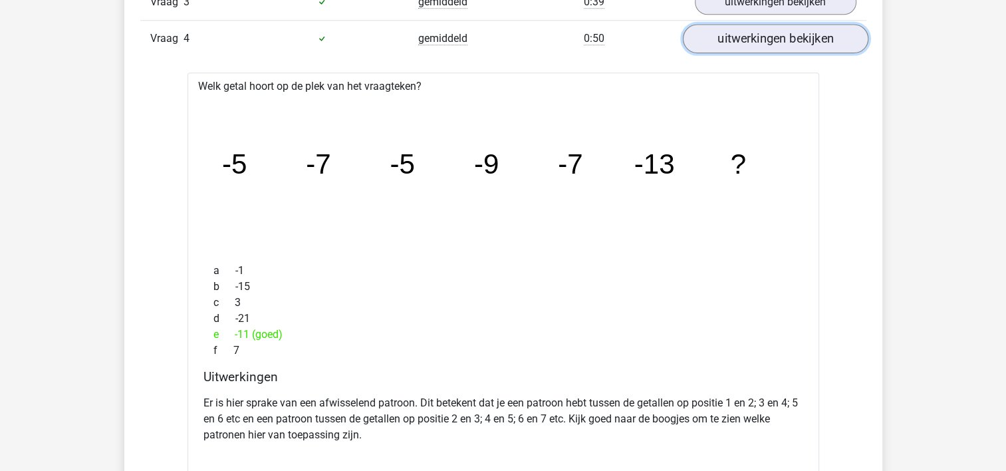
click at [772, 47] on link "uitwerkingen bekijken" at bounding box center [774, 38] width 185 height 29
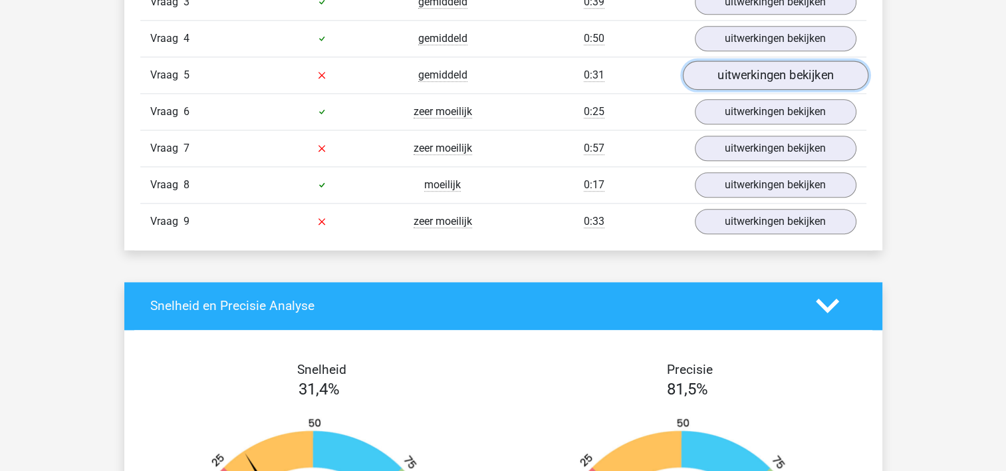
click at [748, 81] on link "uitwerkingen bekijken" at bounding box center [774, 74] width 185 height 29
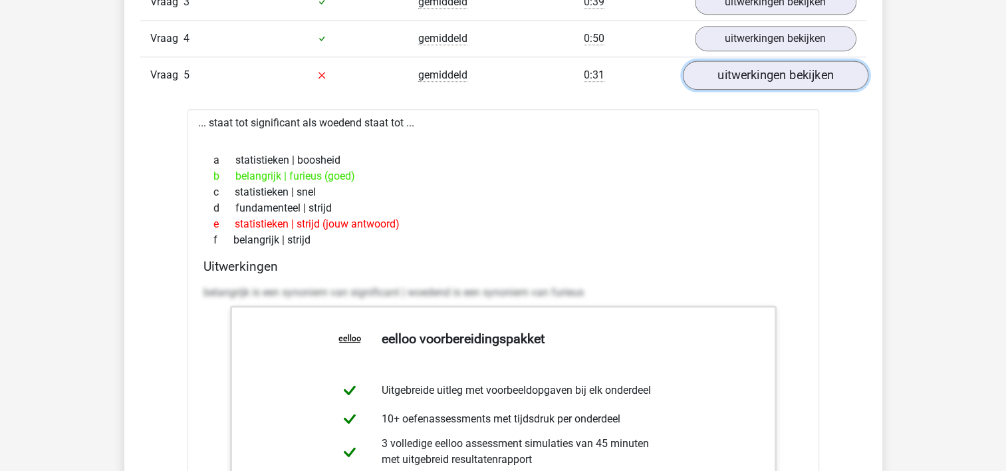
click at [760, 81] on link "uitwerkingen bekijken" at bounding box center [774, 74] width 185 height 29
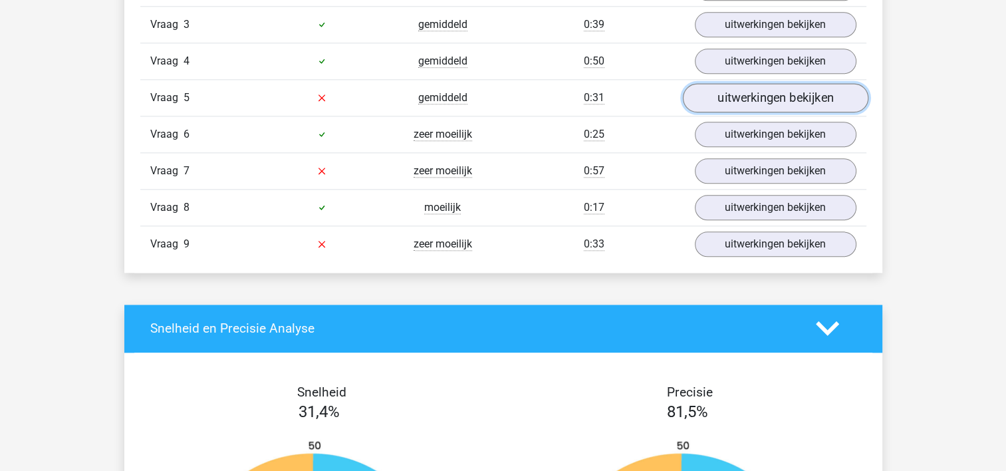
scroll to position [1581, 0]
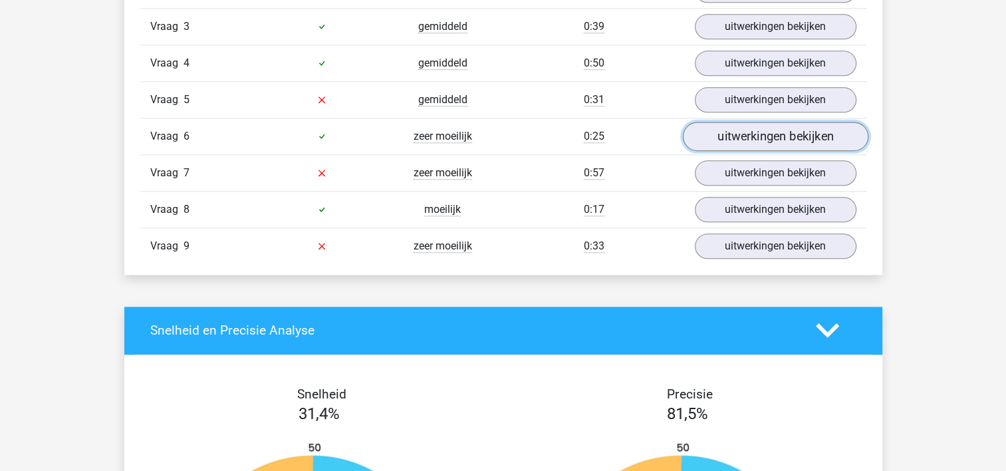
click at [744, 133] on link "uitwerkingen bekijken" at bounding box center [774, 136] width 185 height 29
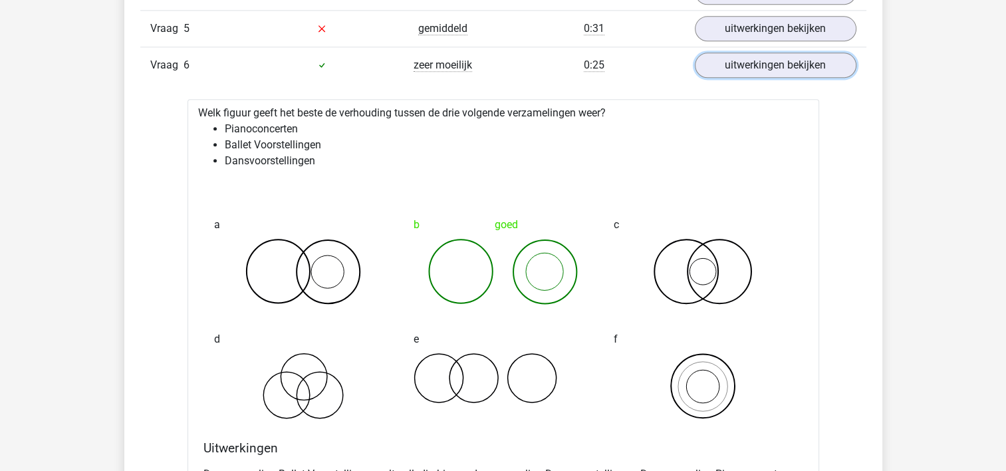
scroll to position [1652, 0]
click at [774, 58] on link "uitwerkingen bekijken" at bounding box center [774, 64] width 185 height 29
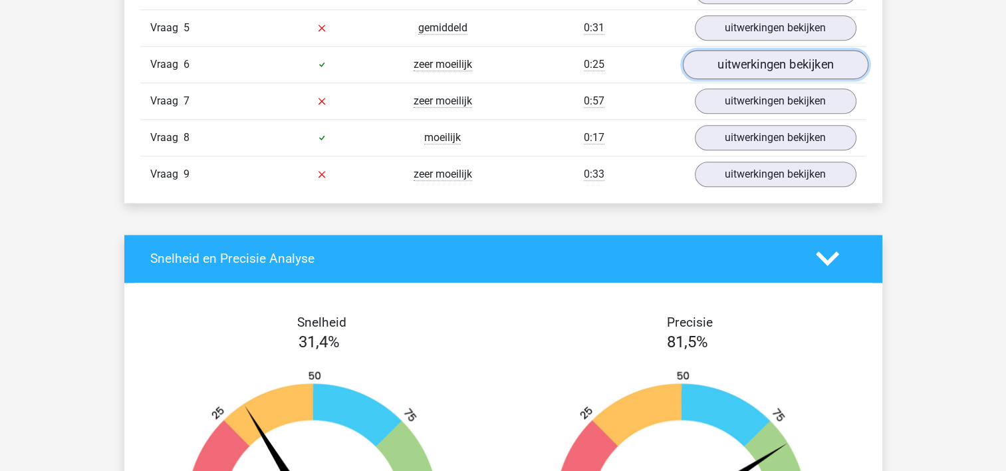
click at [742, 64] on link "uitwerkingen bekijken" at bounding box center [774, 64] width 185 height 29
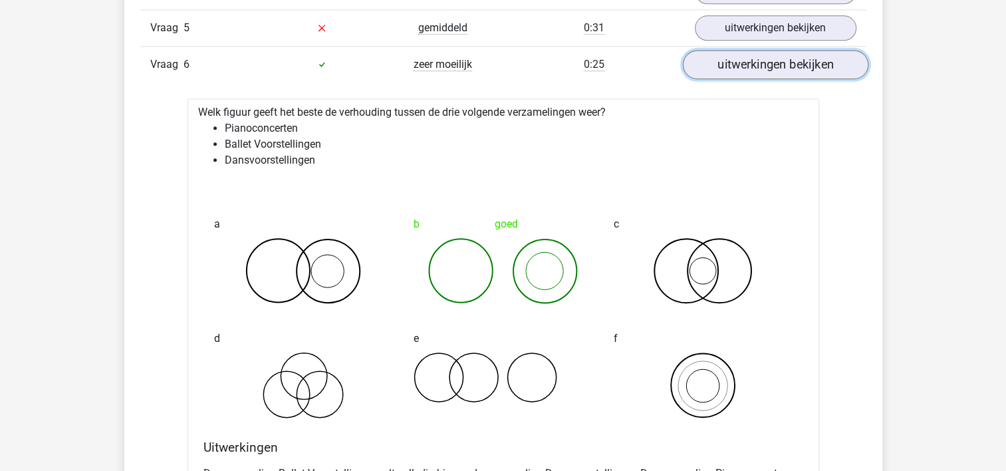
click at [742, 64] on link "uitwerkingen bekijken" at bounding box center [774, 64] width 185 height 29
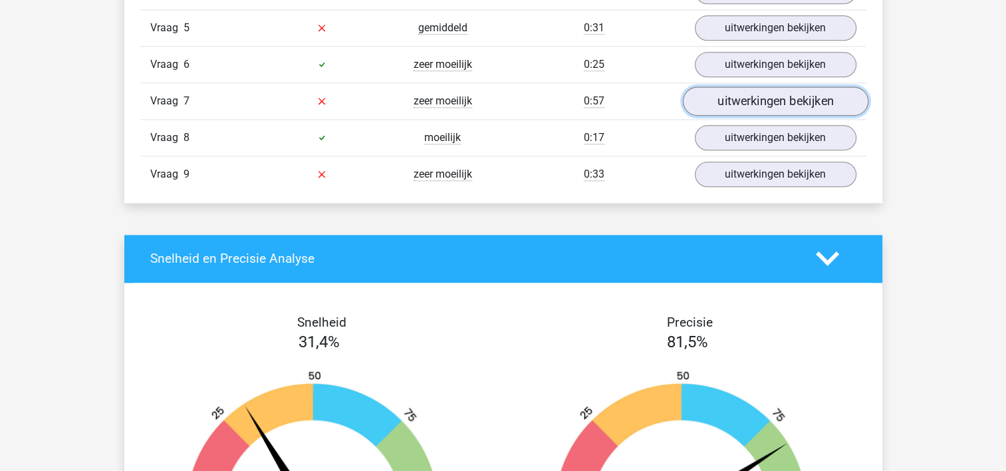
click at [720, 98] on link "uitwerkingen bekijken" at bounding box center [774, 100] width 185 height 29
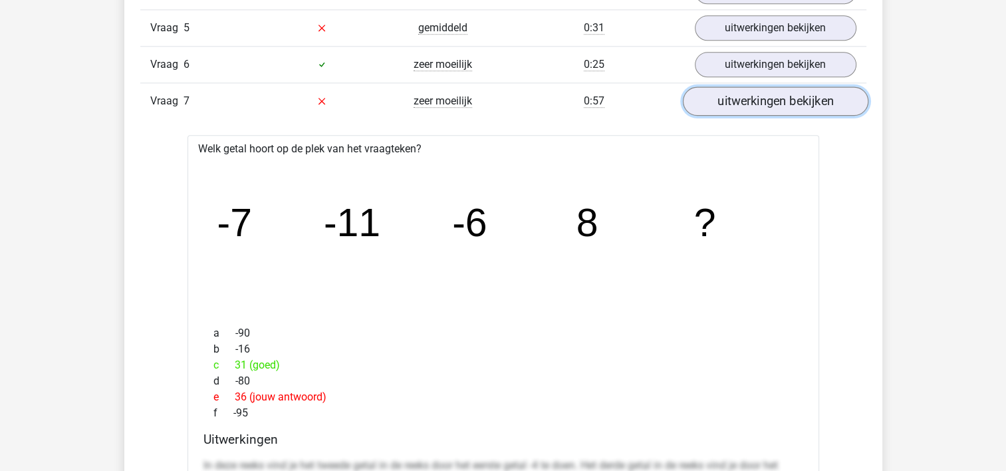
click at [768, 94] on link "uitwerkingen bekijken" at bounding box center [774, 100] width 185 height 29
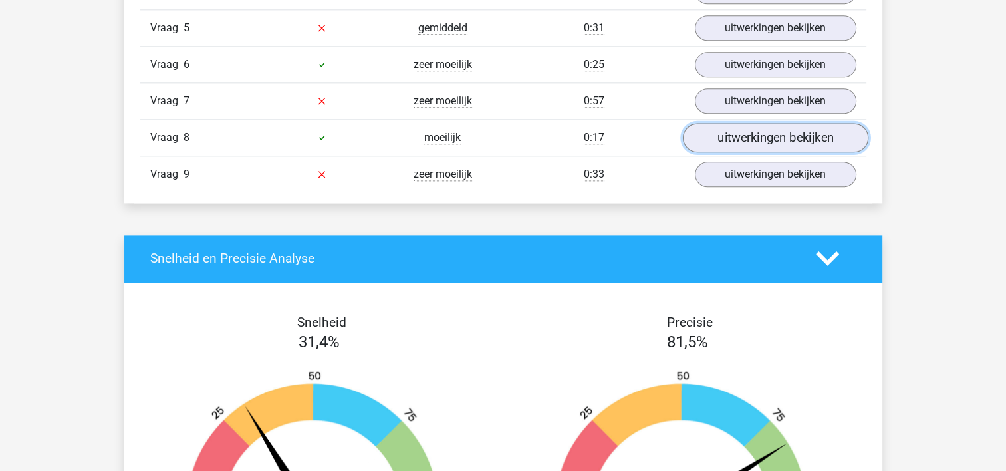
click at [756, 123] on link "uitwerkingen bekijken" at bounding box center [774, 137] width 185 height 29
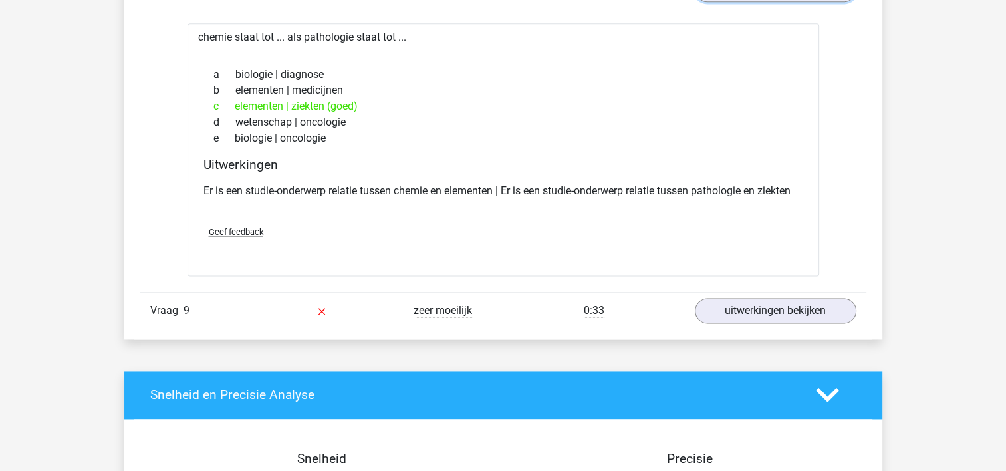
scroll to position [1745, 0]
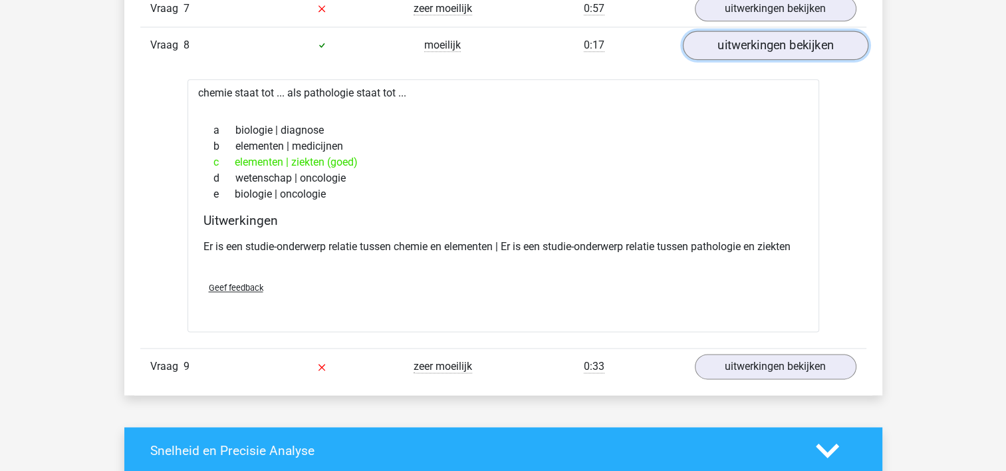
click at [761, 39] on link "uitwerkingen bekijken" at bounding box center [774, 45] width 185 height 29
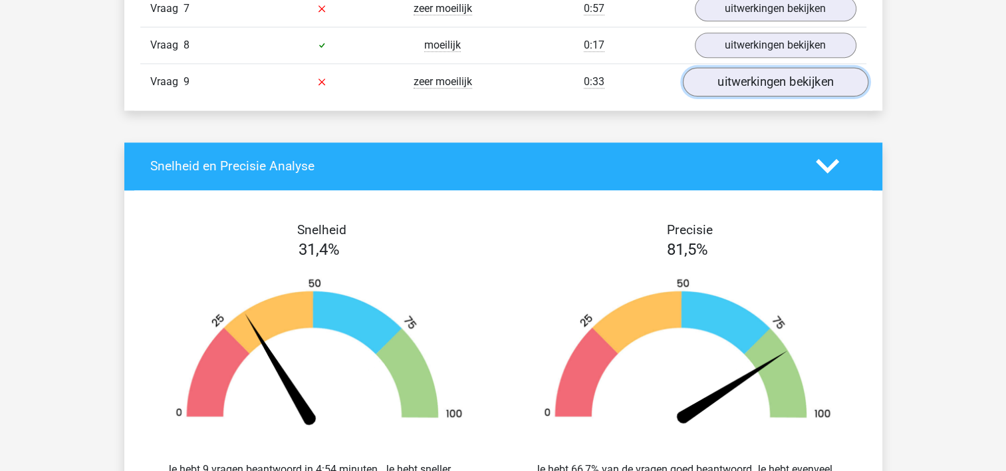
click at [747, 80] on link "uitwerkingen bekijken" at bounding box center [774, 81] width 185 height 29
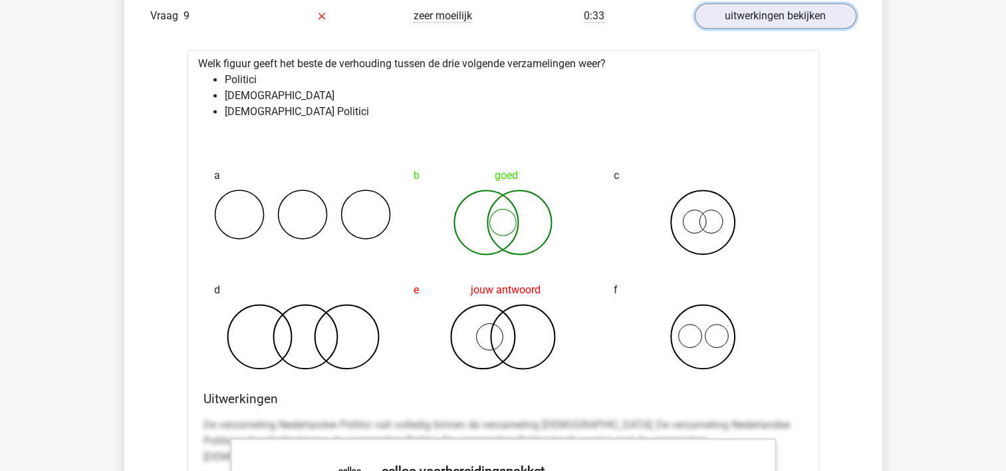
scroll to position [1810, 0]
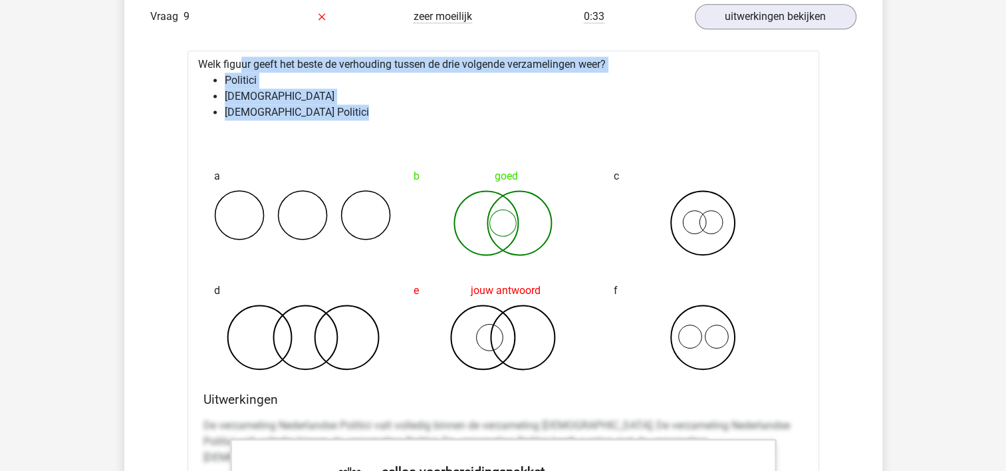
drag, startPoint x: 197, startPoint y: 60, endPoint x: 340, endPoint y: 124, distance: 157.4
click at [340, 124] on div "Welk figuur geeft het beste de verhouding tussen de drie volgende verzamelingen…" at bounding box center [502, 461] width 631 height 821
copy div "Welk figuur geeft het beste de verhouding tussen de drie volgende verzamelingen…"
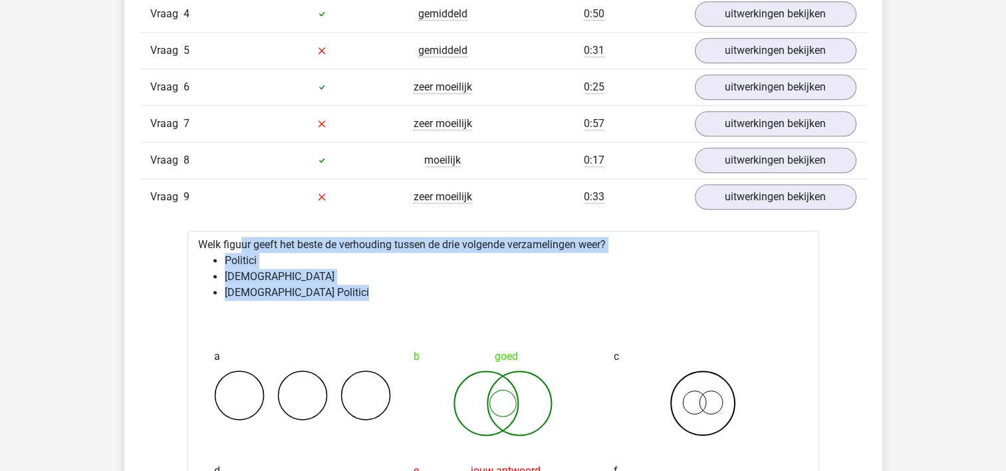
scroll to position [1630, 0]
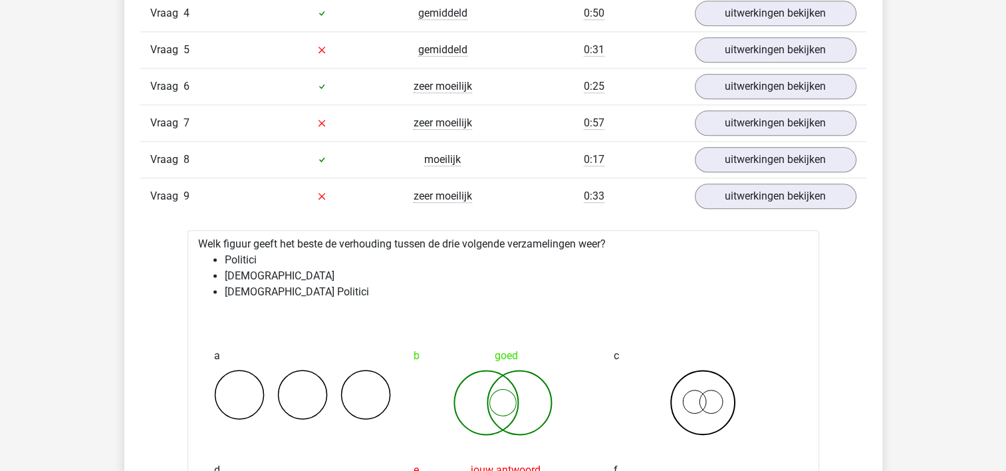
click at [487, 332] on div "b goed" at bounding box center [503, 389] width 200 height 114
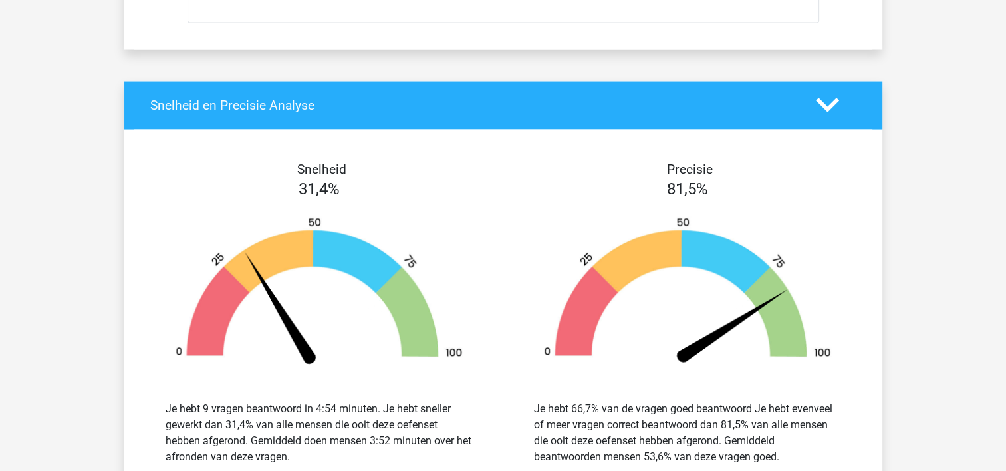
scroll to position [2243, 0]
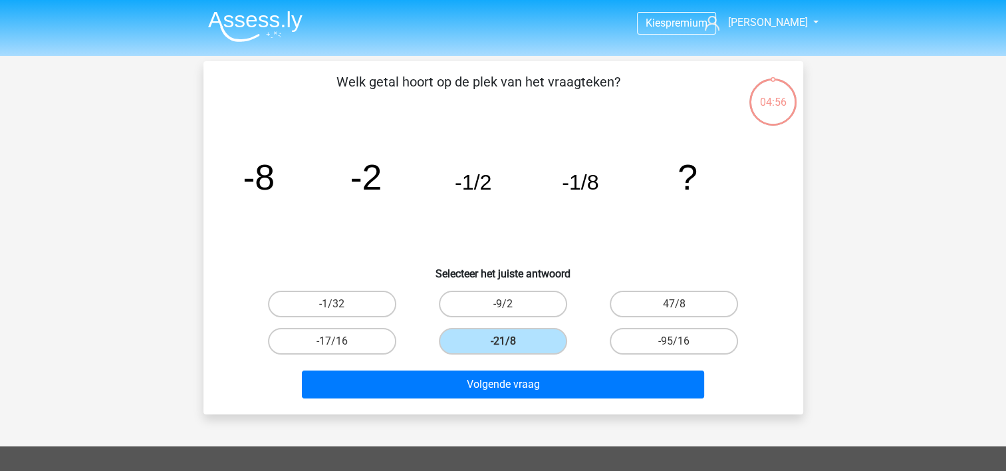
click at [250, 28] on img at bounding box center [255, 26] width 94 height 31
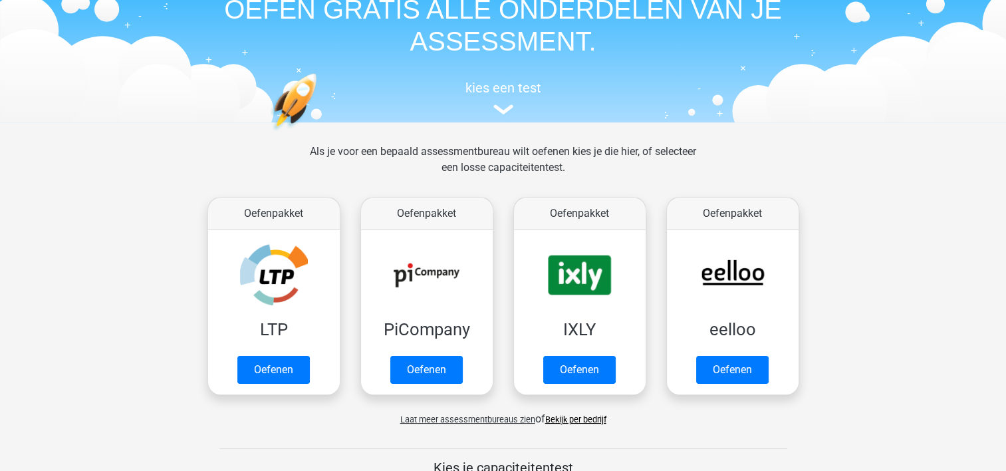
scroll to position [66, 0]
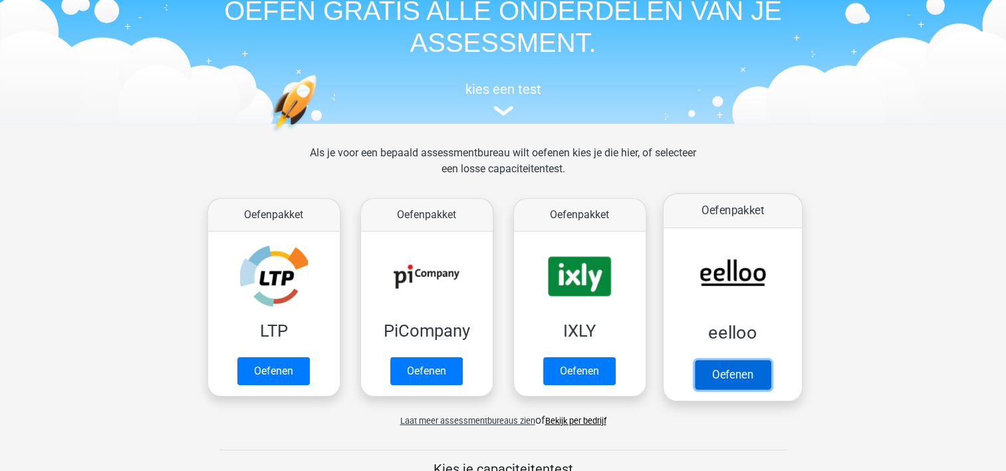
click at [734, 385] on link "Oefenen" at bounding box center [732, 374] width 76 height 29
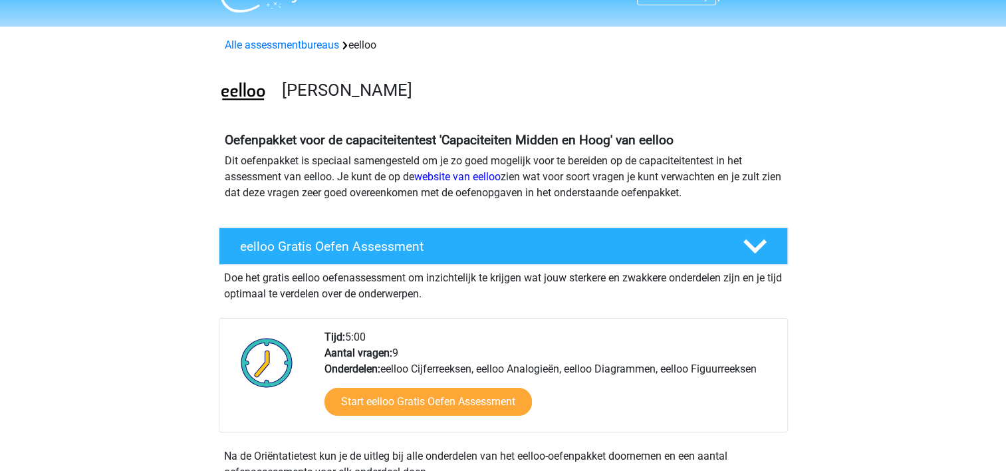
scroll to position [32, 0]
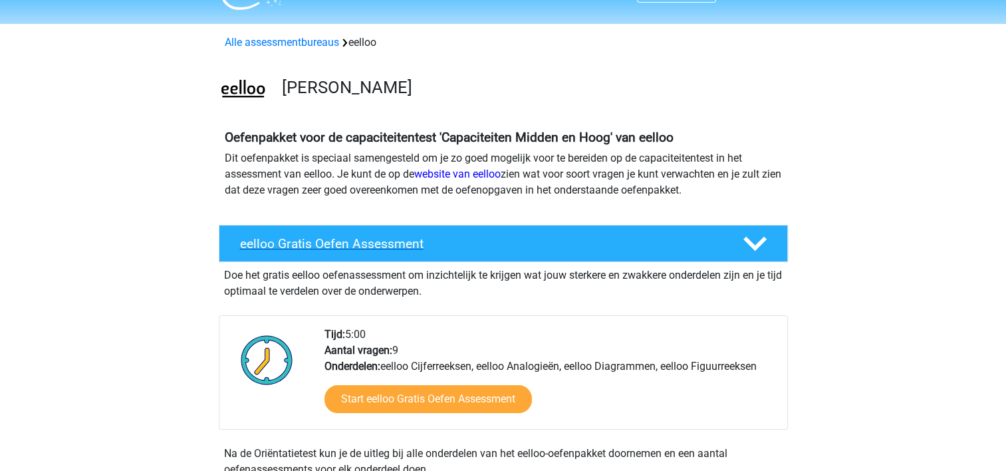
click at [396, 243] on h4 "eelloo Gratis Oefen Assessment" at bounding box center [480, 243] width 481 height 15
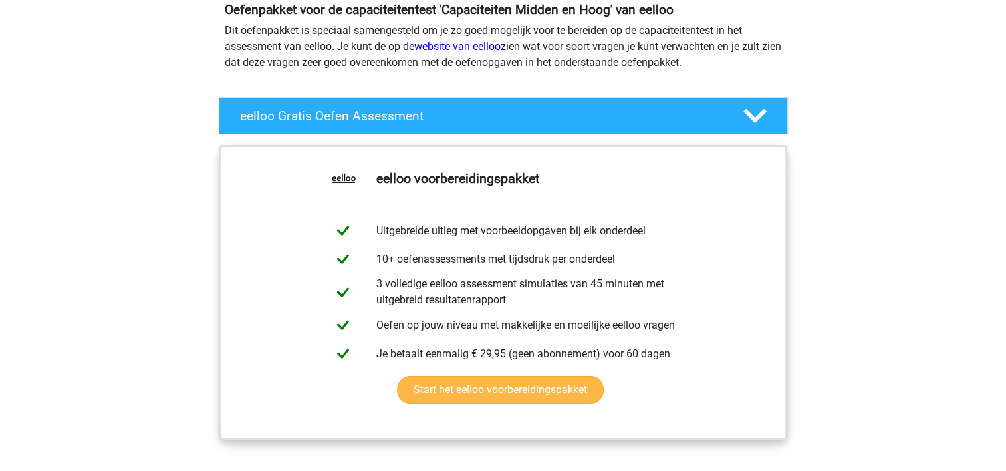
scroll to position [162, 0]
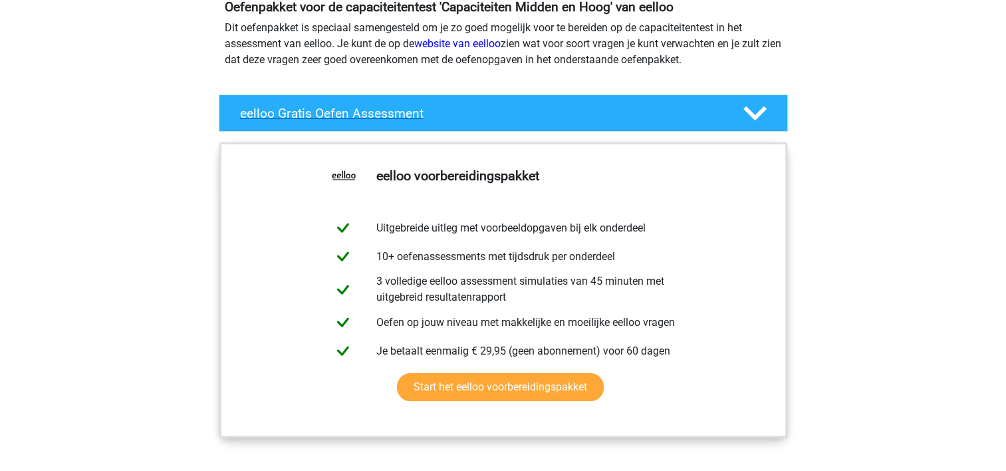
click at [637, 120] on h4 "eelloo Gratis Oefen Assessment" at bounding box center [480, 113] width 481 height 15
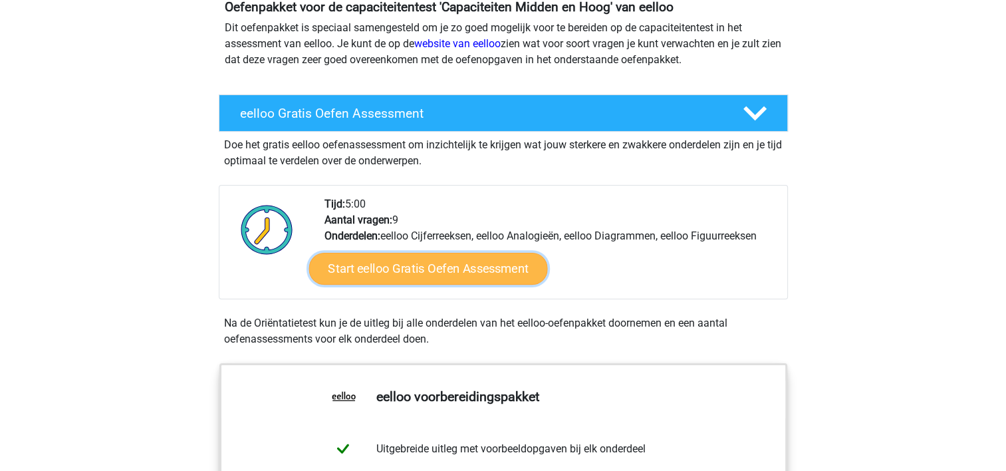
click at [383, 269] on link "Start eelloo Gratis Oefen Assessment" at bounding box center [427, 269] width 239 height 32
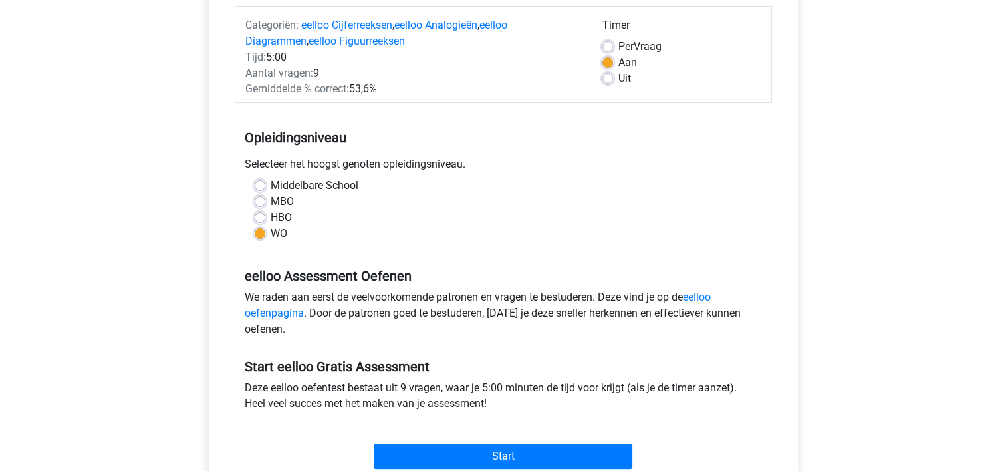
scroll to position [330, 0]
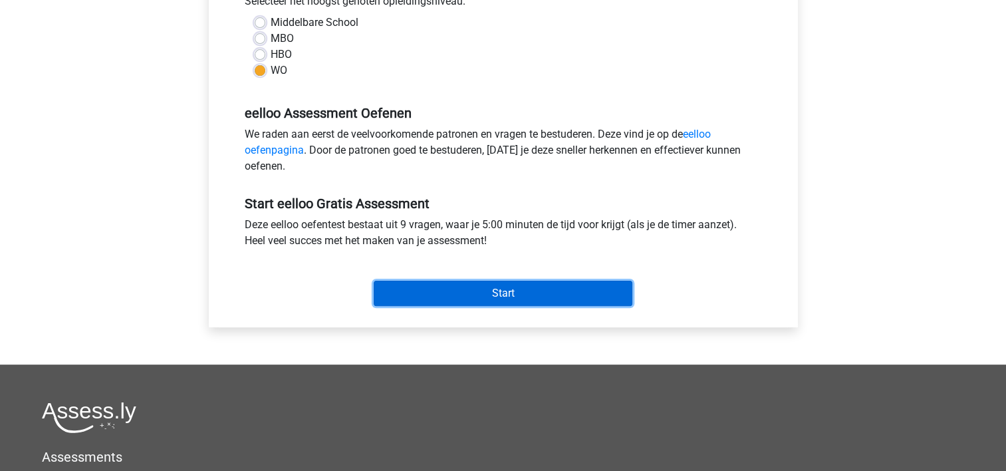
click at [419, 287] on input "Start" at bounding box center [503, 292] width 259 height 25
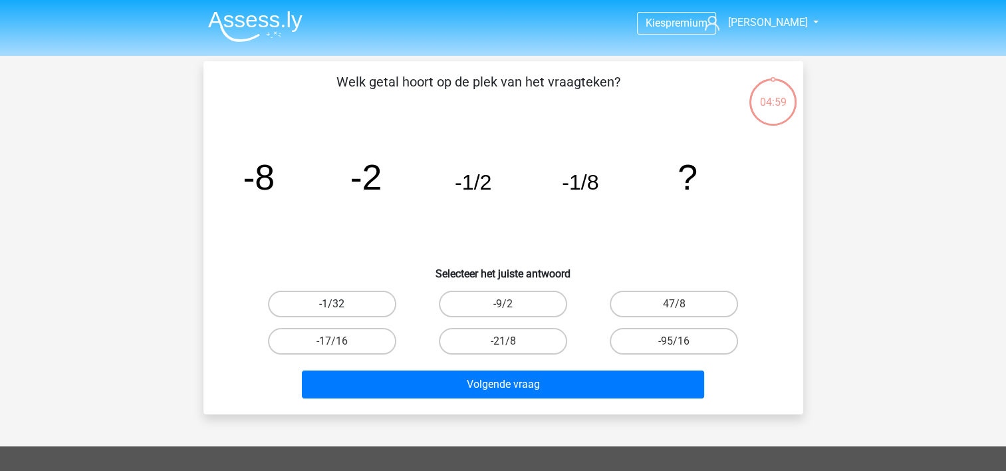
click at [349, 304] on label "-1/32" at bounding box center [332, 303] width 128 height 27
click at [340, 304] on input "-1/32" at bounding box center [336, 308] width 9 height 9
radio input "true"
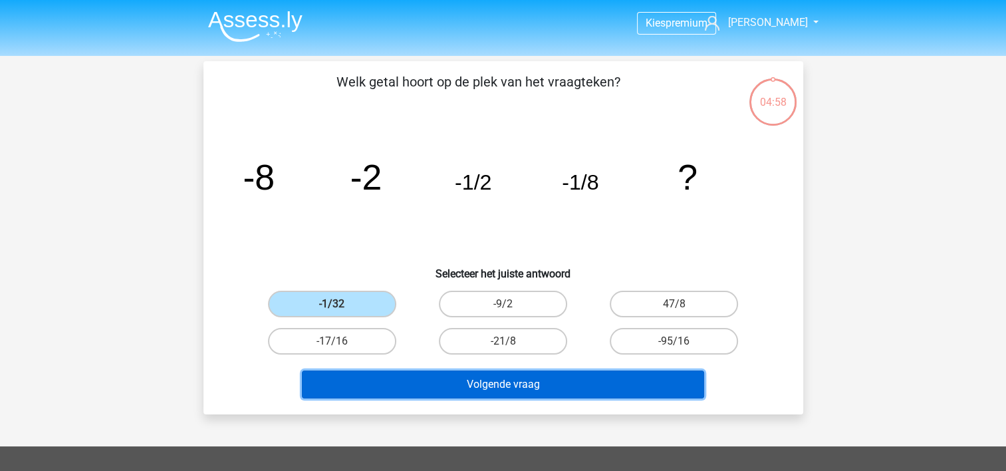
click at [439, 386] on button "Volgende vraag" at bounding box center [503, 384] width 402 height 28
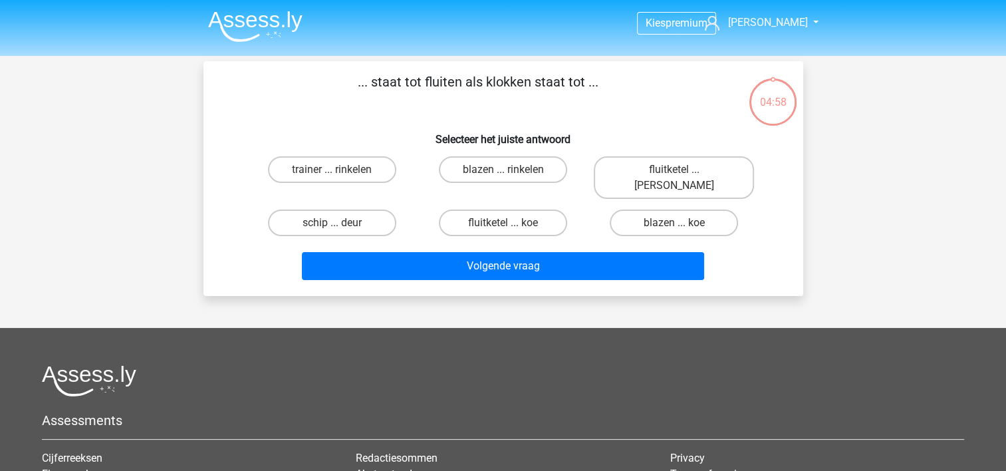
scroll to position [61, 0]
